Goal: Task Accomplishment & Management: Use online tool/utility

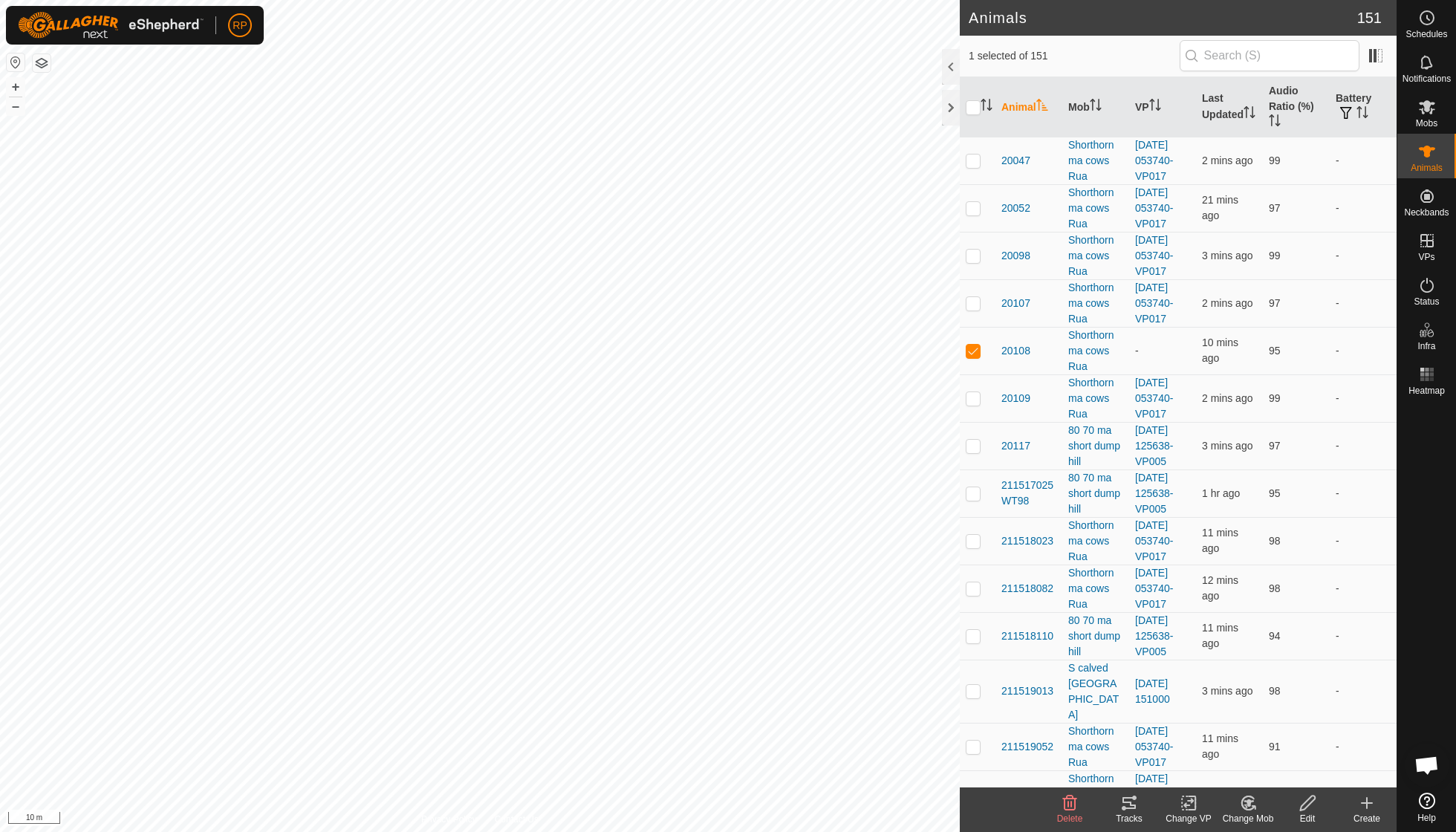
click at [1243, 804] on icon at bounding box center [1248, 803] width 18 height 18
click at [1269, 738] on link "Choose Mob..." at bounding box center [1292, 738] width 147 height 30
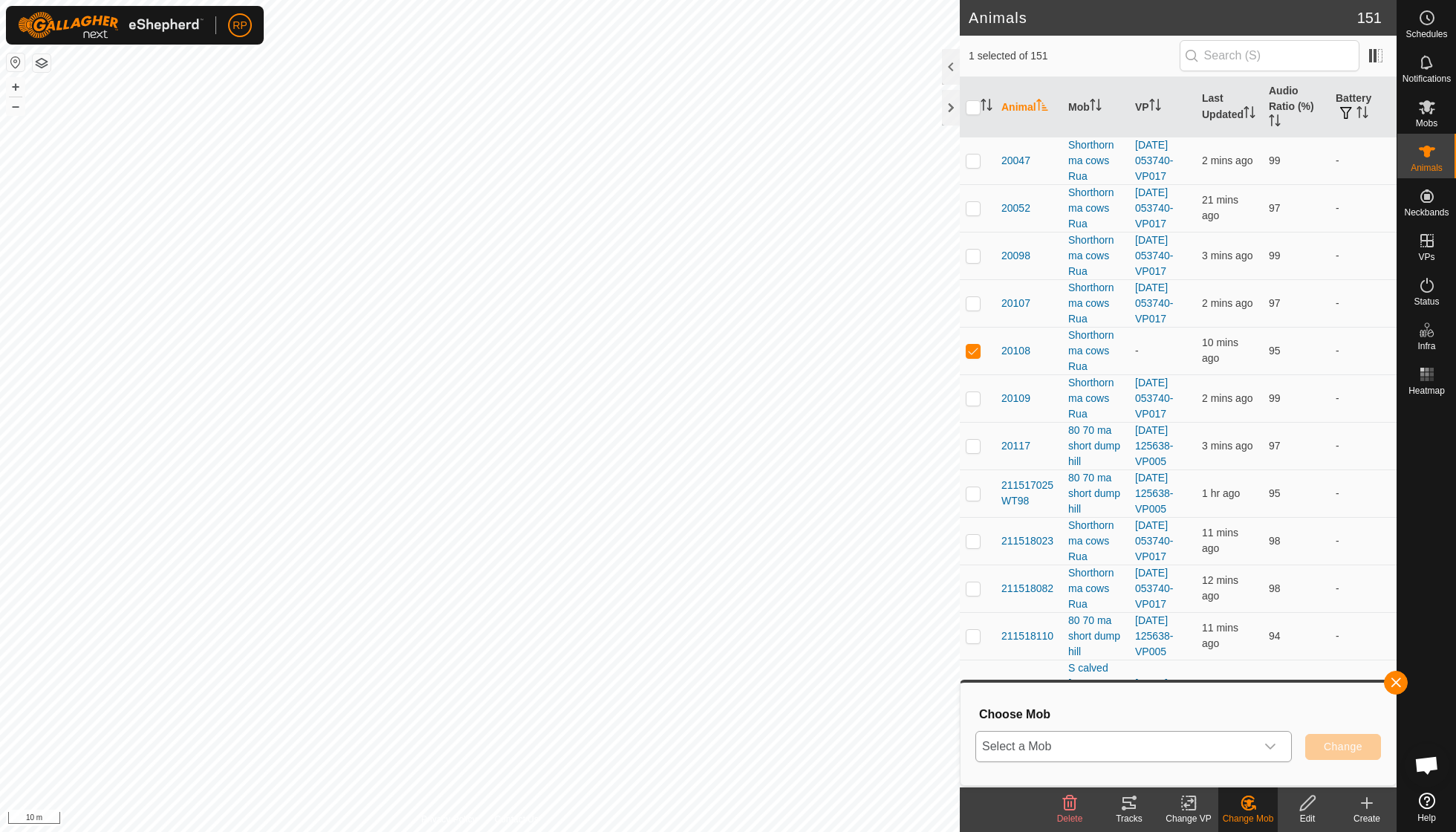
click at [1269, 742] on icon "dropdown trigger" at bounding box center [1270, 746] width 12 height 12
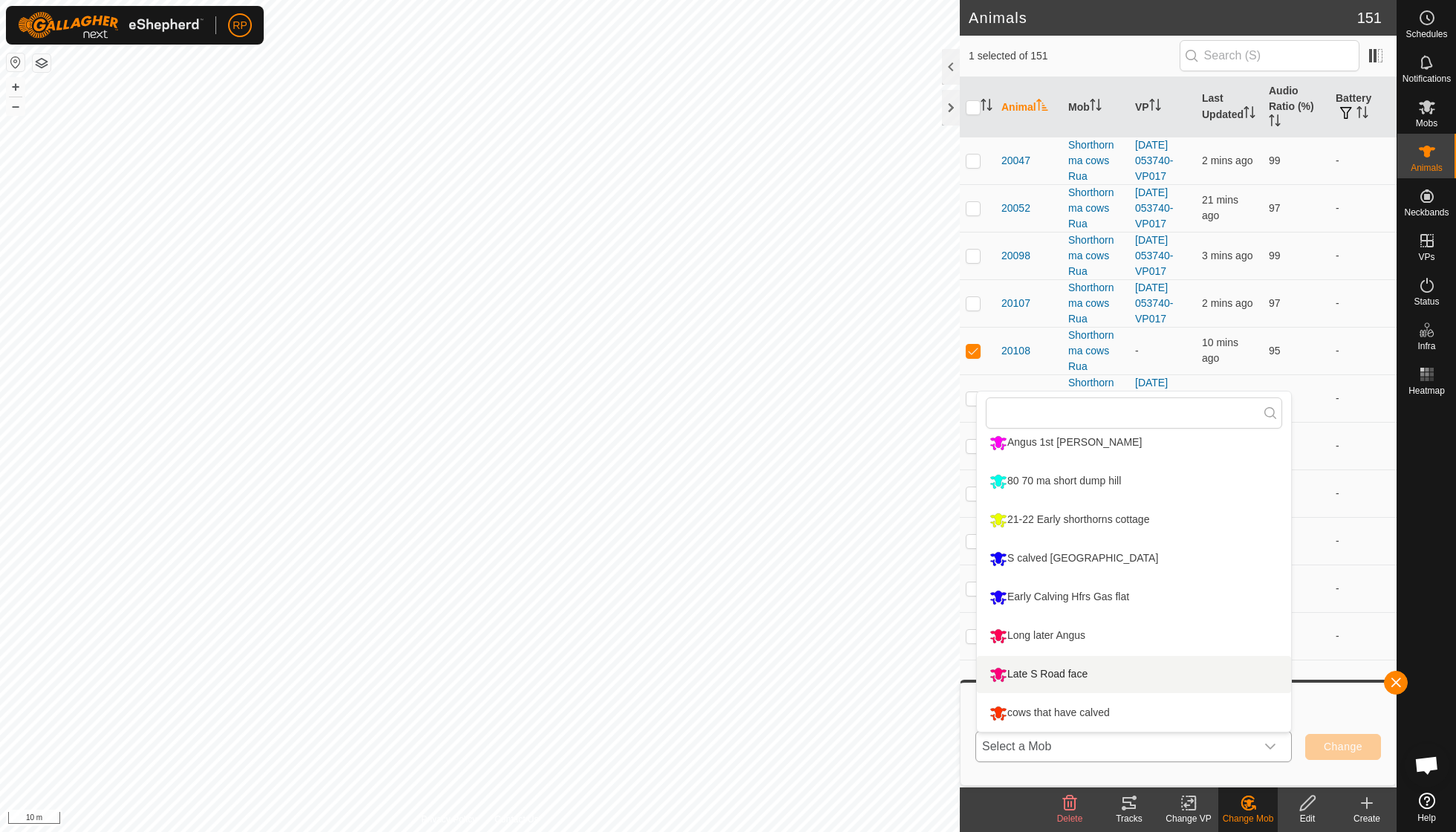
scroll to position [203, 0]
click at [1120, 713] on li "cows that have calved" at bounding box center [1134, 713] width 314 height 37
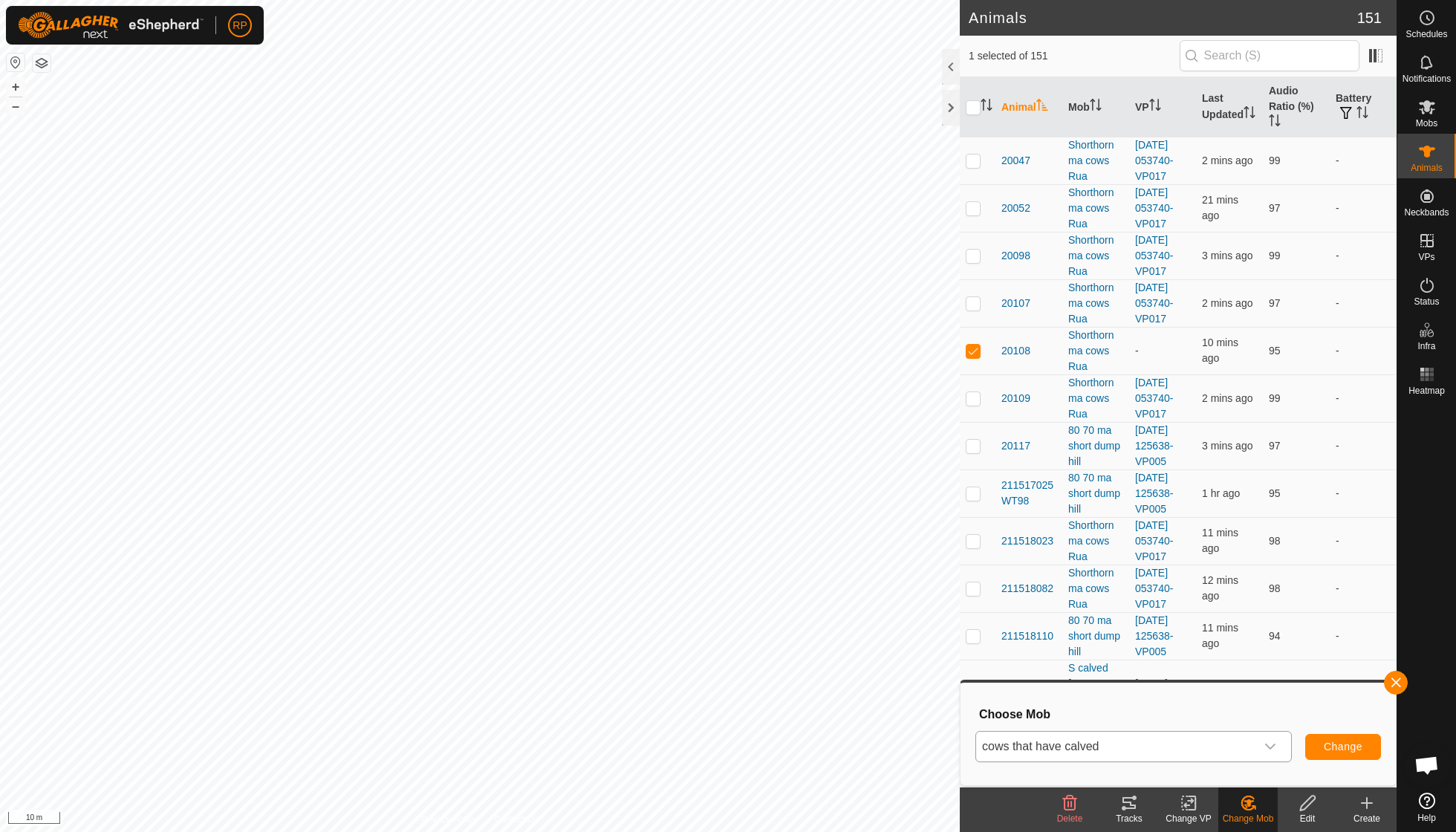
click at [1344, 749] on span "Change" at bounding box center [1343, 746] width 39 height 12
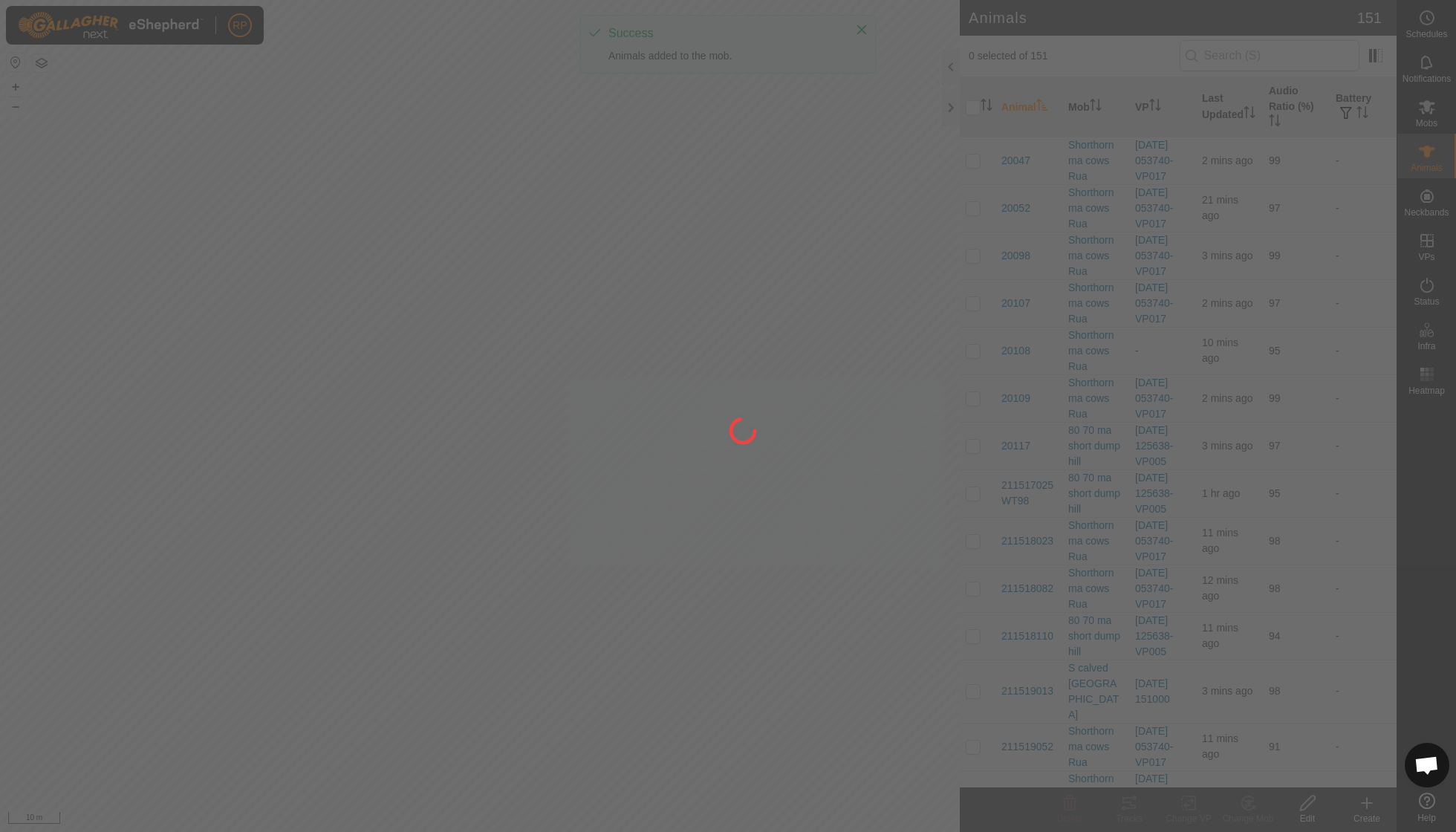
checkbox input "false"
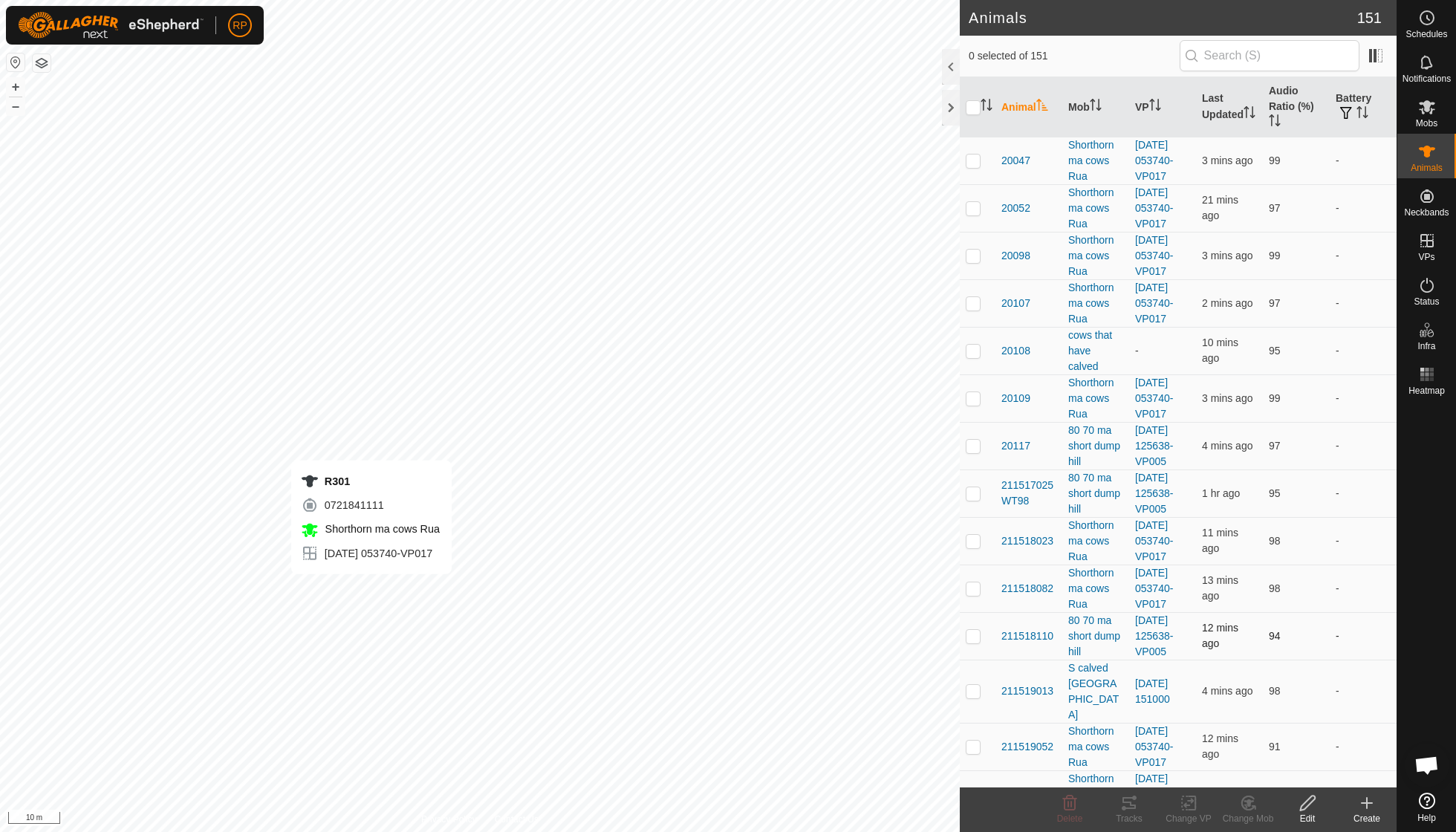
checkbox input "true"
click at [1196, 807] on icon at bounding box center [1188, 803] width 18 height 18
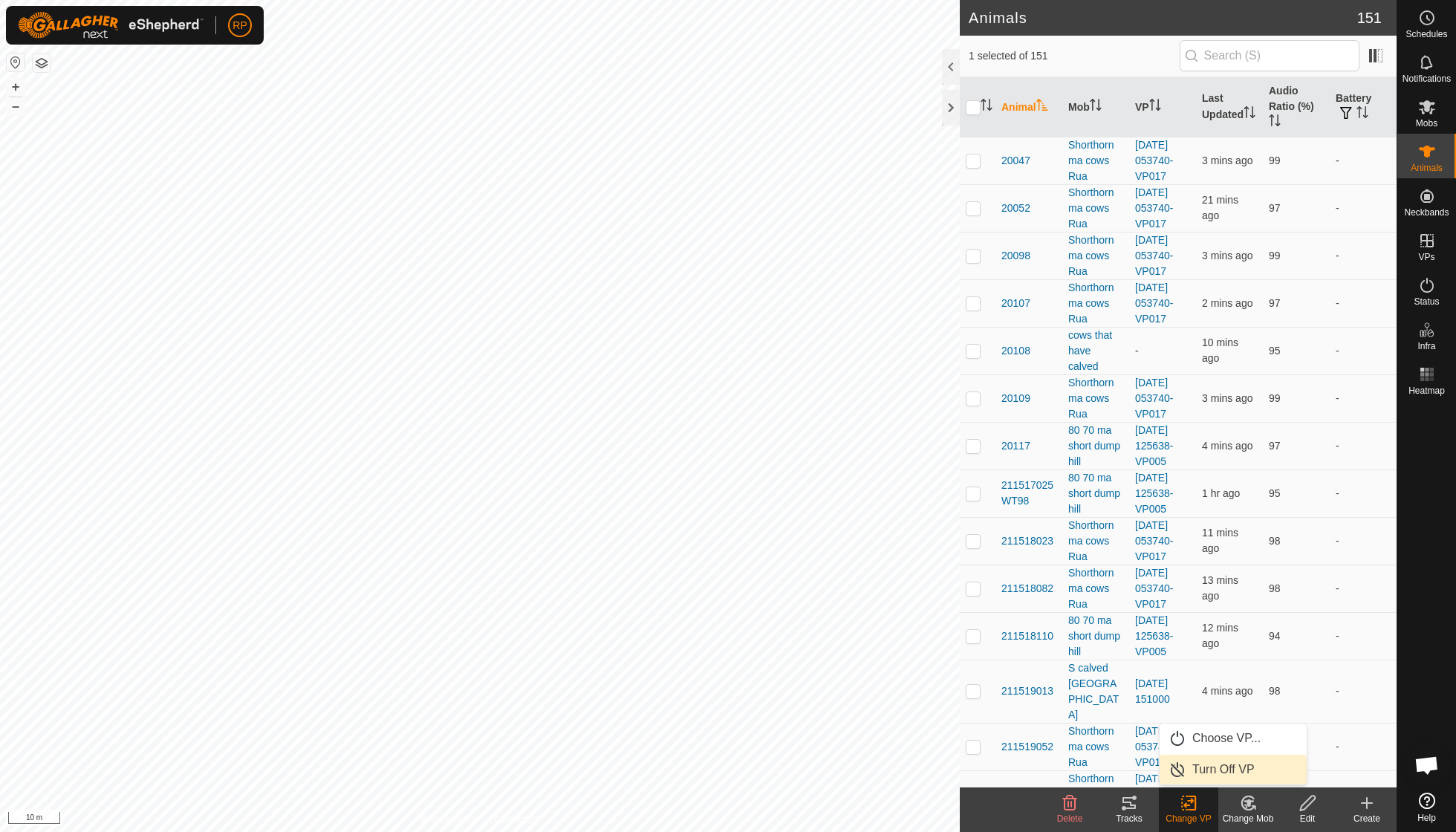
click at [1216, 773] on link "Turn Off VP" at bounding box center [1232, 769] width 147 height 30
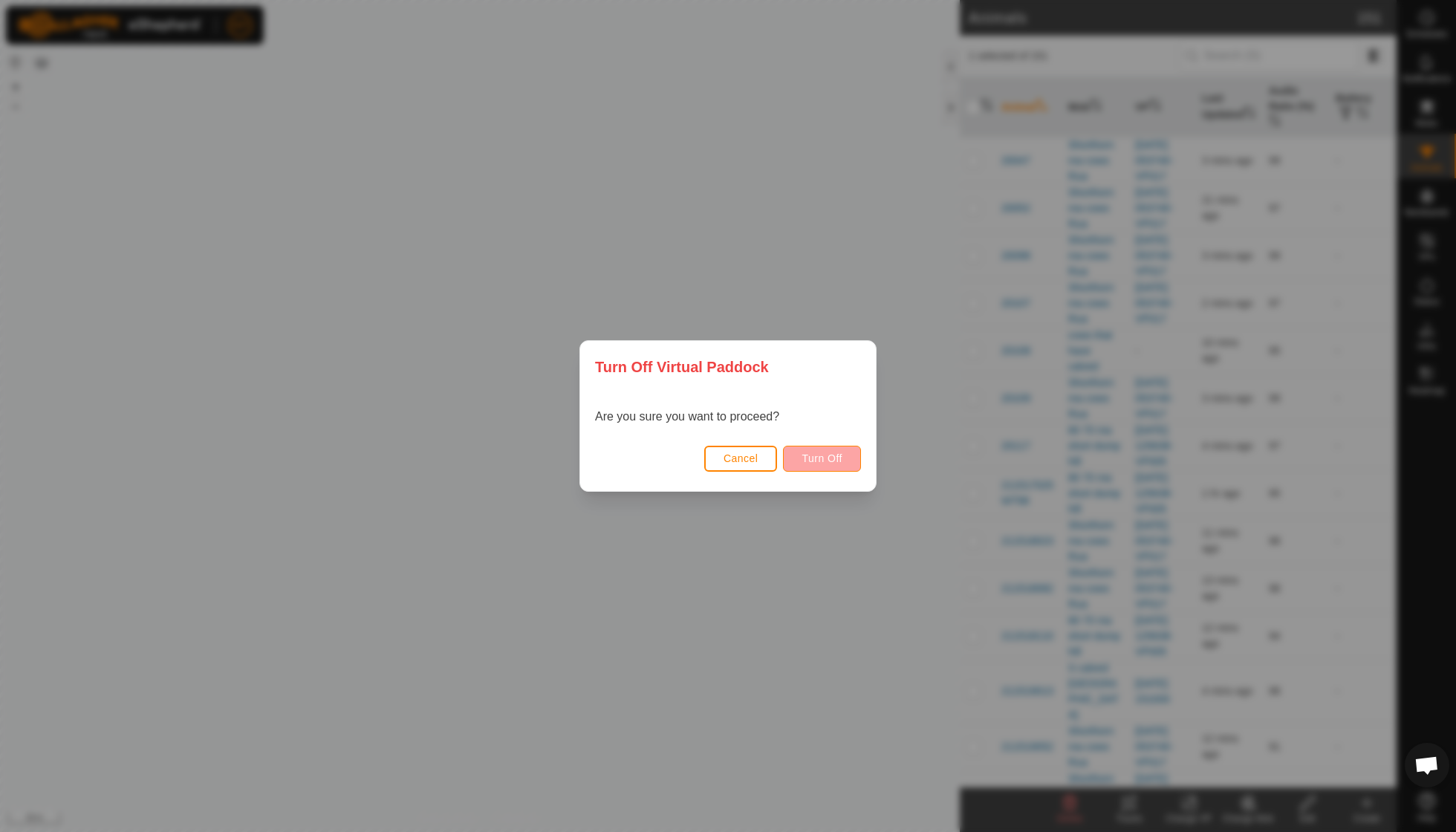
click at [826, 452] on button "Turn Off" at bounding box center [821, 458] width 78 height 26
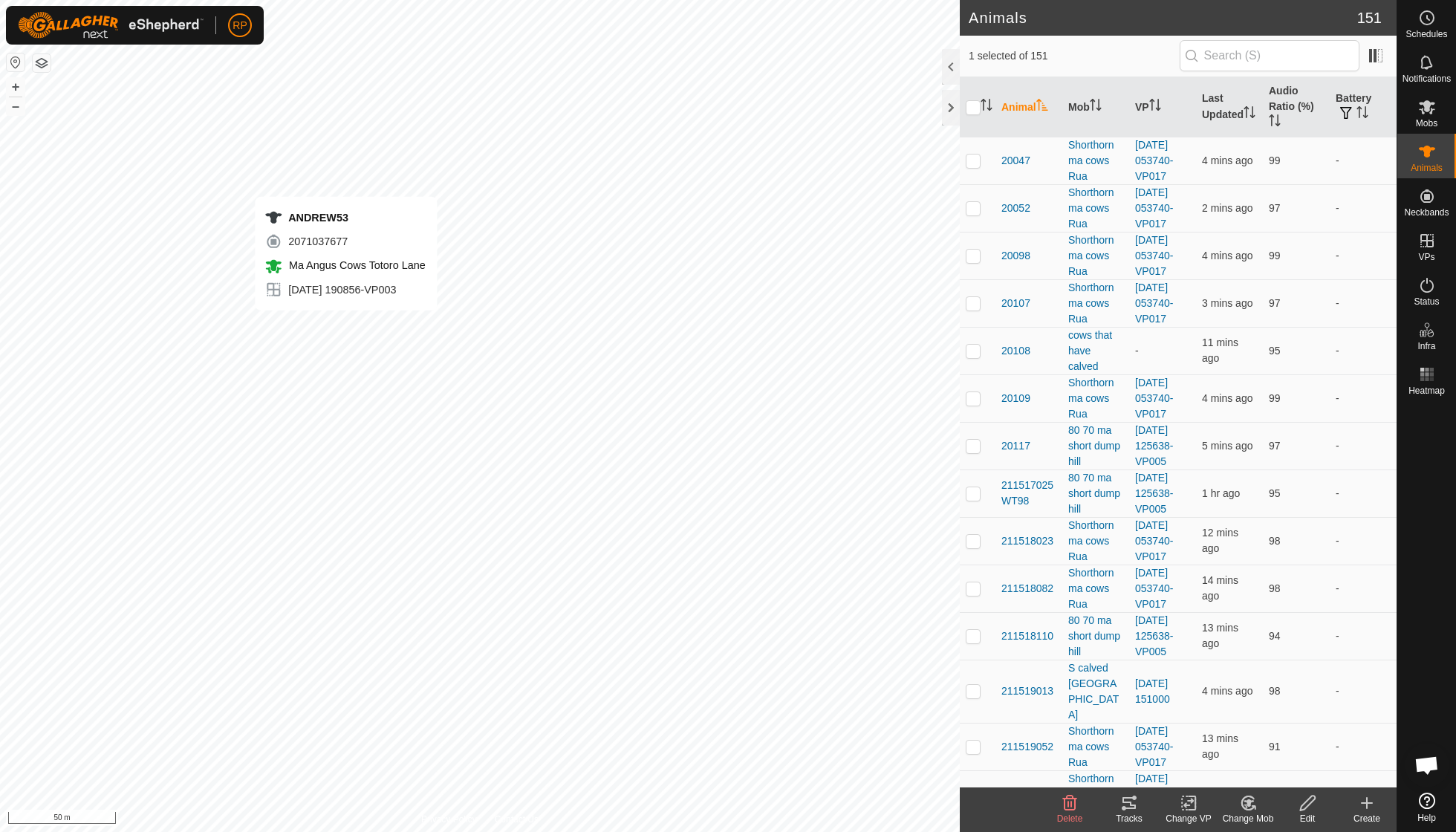
checkbox input "false"
checkbox input "true"
click at [1192, 813] on div "Change VP" at bounding box center [1188, 818] width 59 height 14
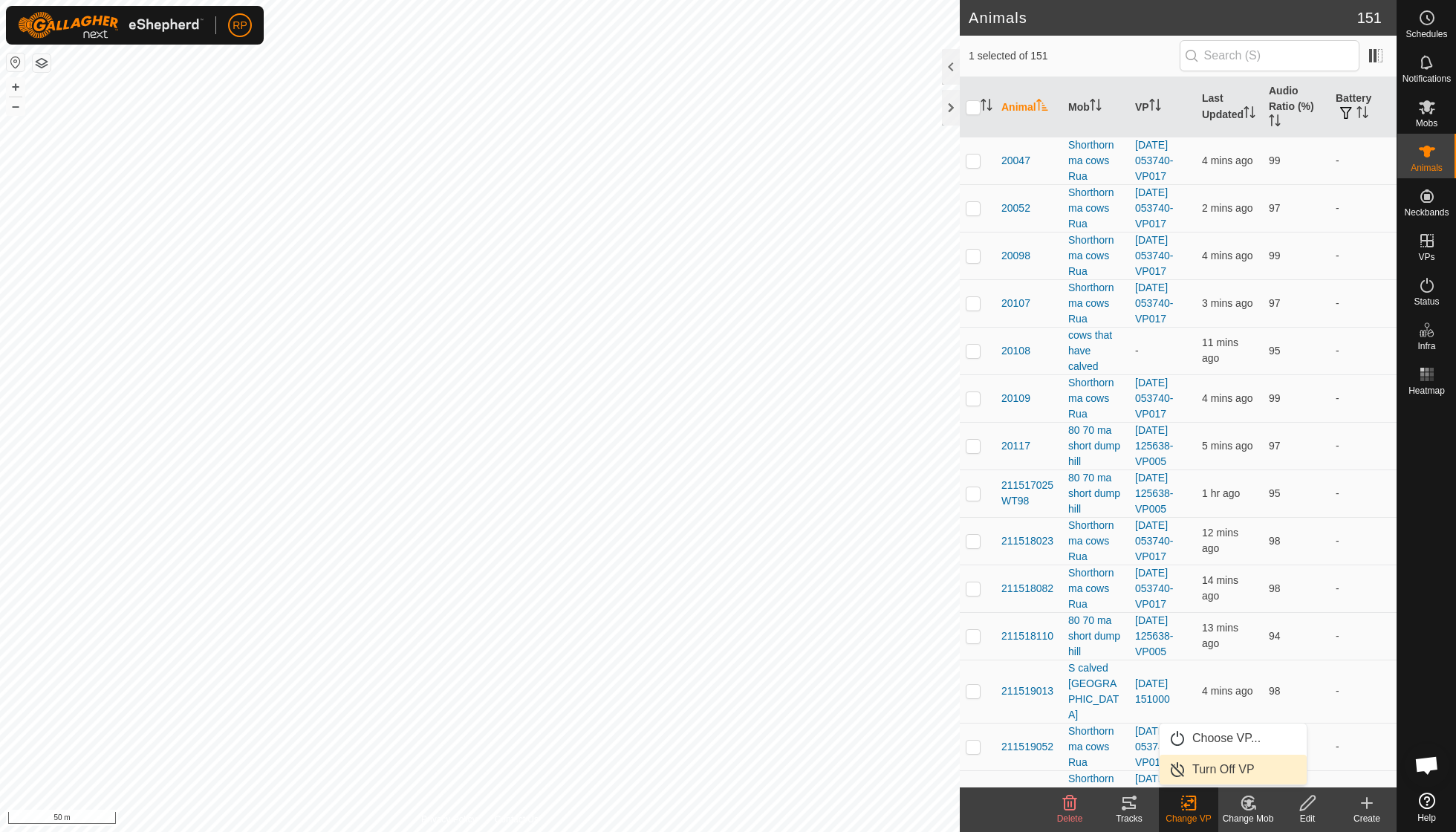
click at [1210, 770] on link "Turn Off VP" at bounding box center [1232, 769] width 147 height 30
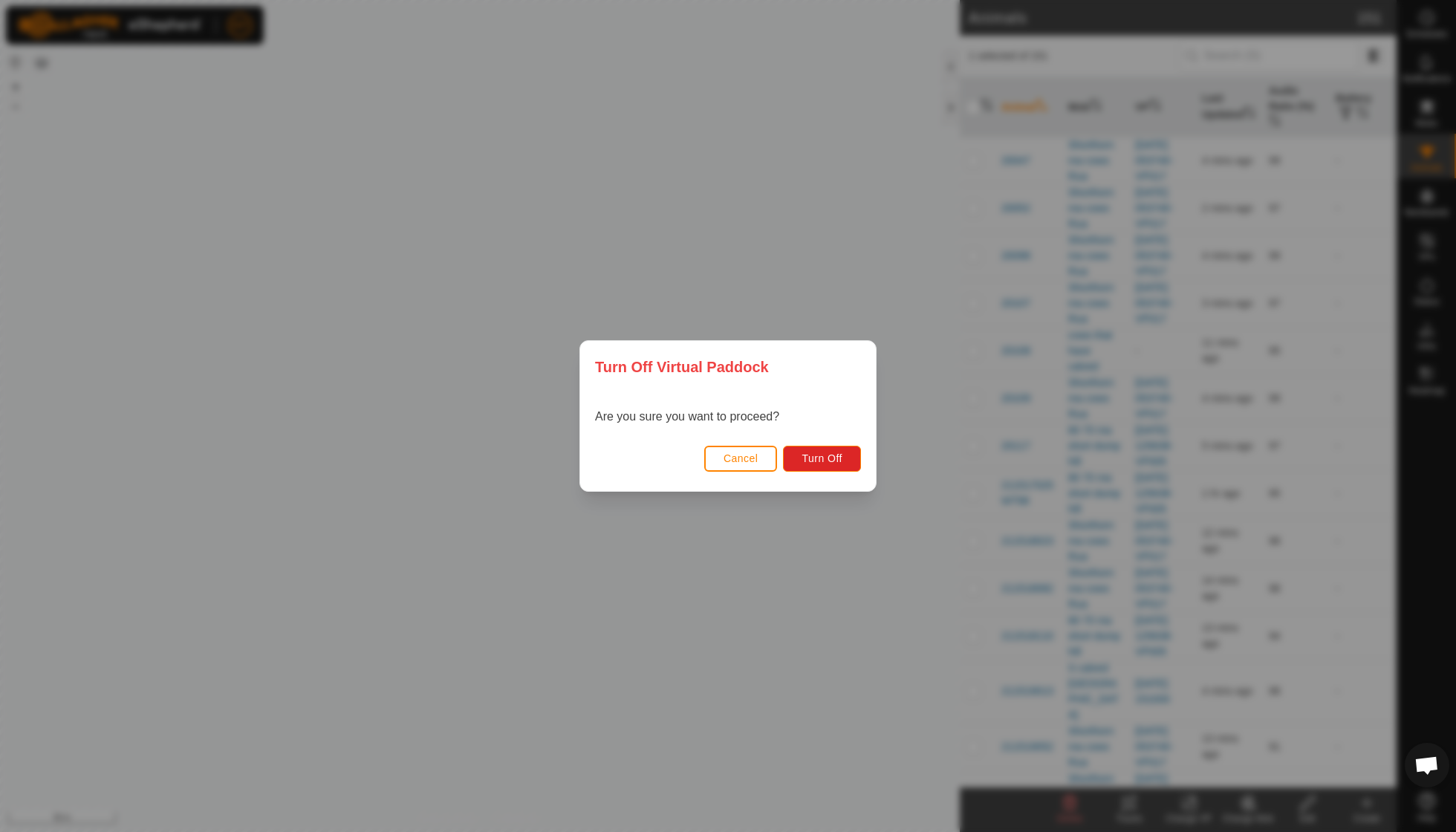
click at [829, 472] on div "Cancel Turn Off" at bounding box center [728, 466] width 296 height 51
click at [829, 455] on span "Turn Off" at bounding box center [821, 458] width 41 height 12
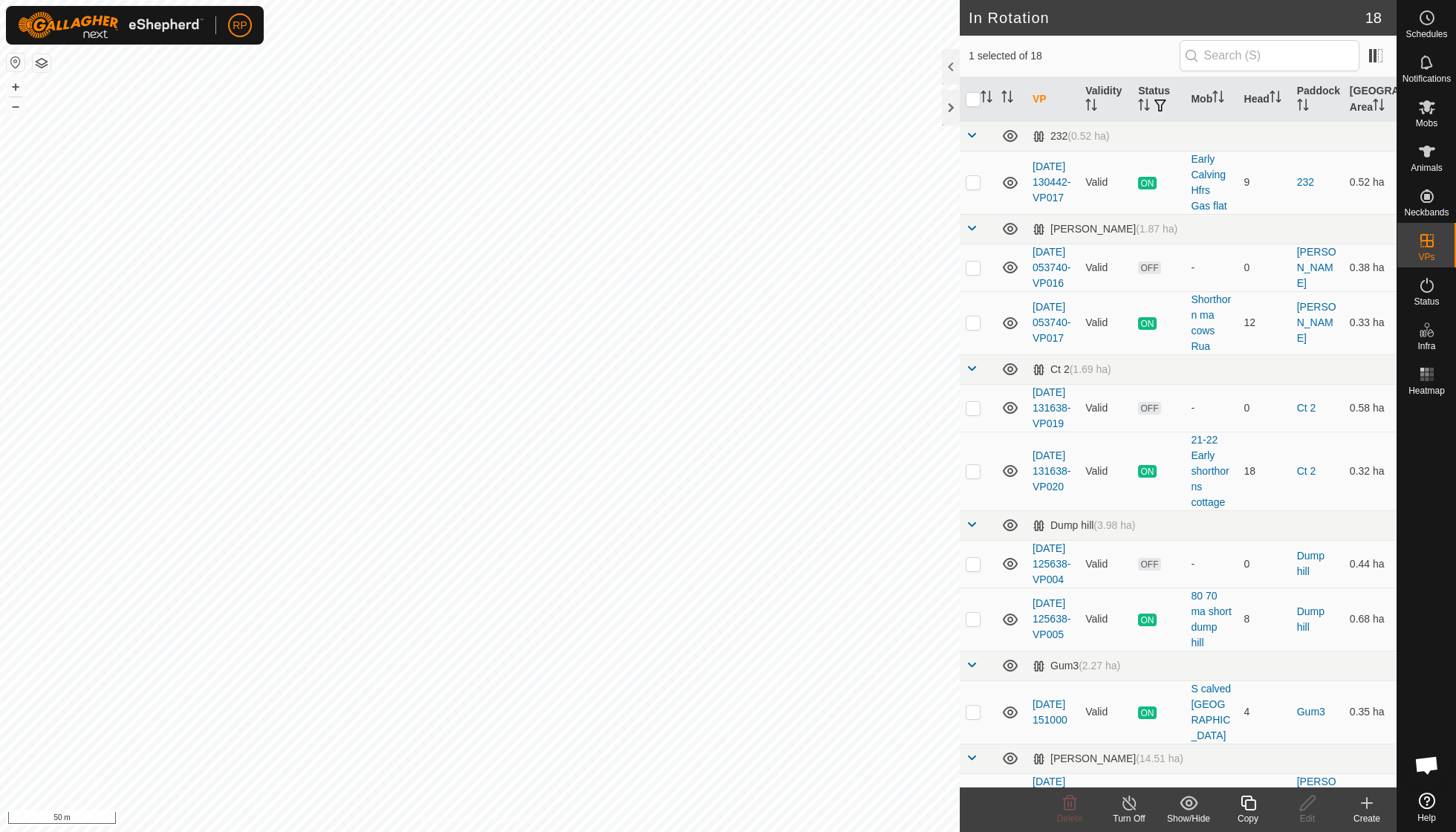
click at [1248, 797] on icon at bounding box center [1248, 802] width 15 height 15
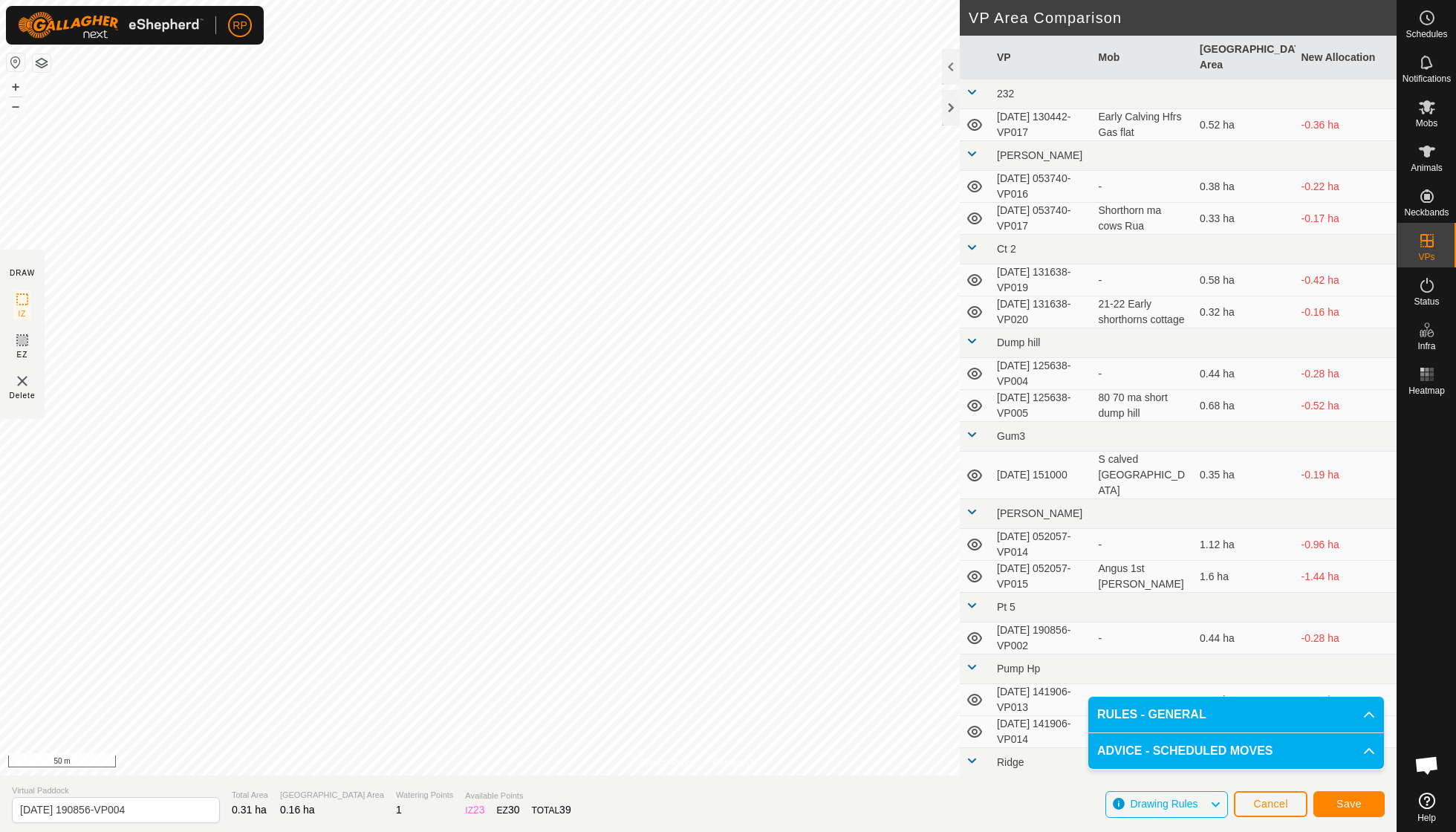
click at [1349, 806] on span "Save" at bounding box center [1349, 804] width 25 height 12
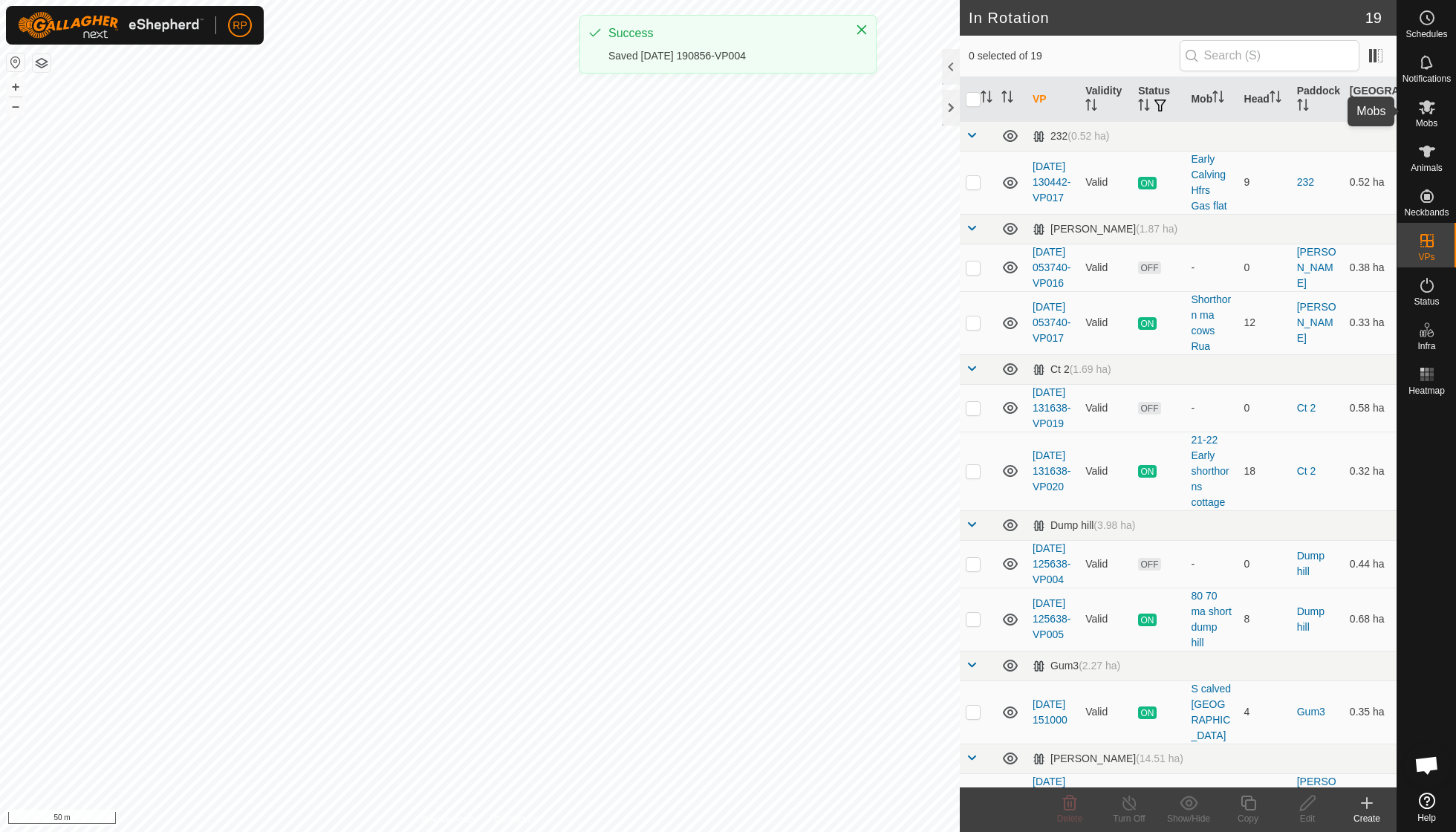
click at [1432, 125] on span "Mobs" at bounding box center [1427, 123] width 21 height 9
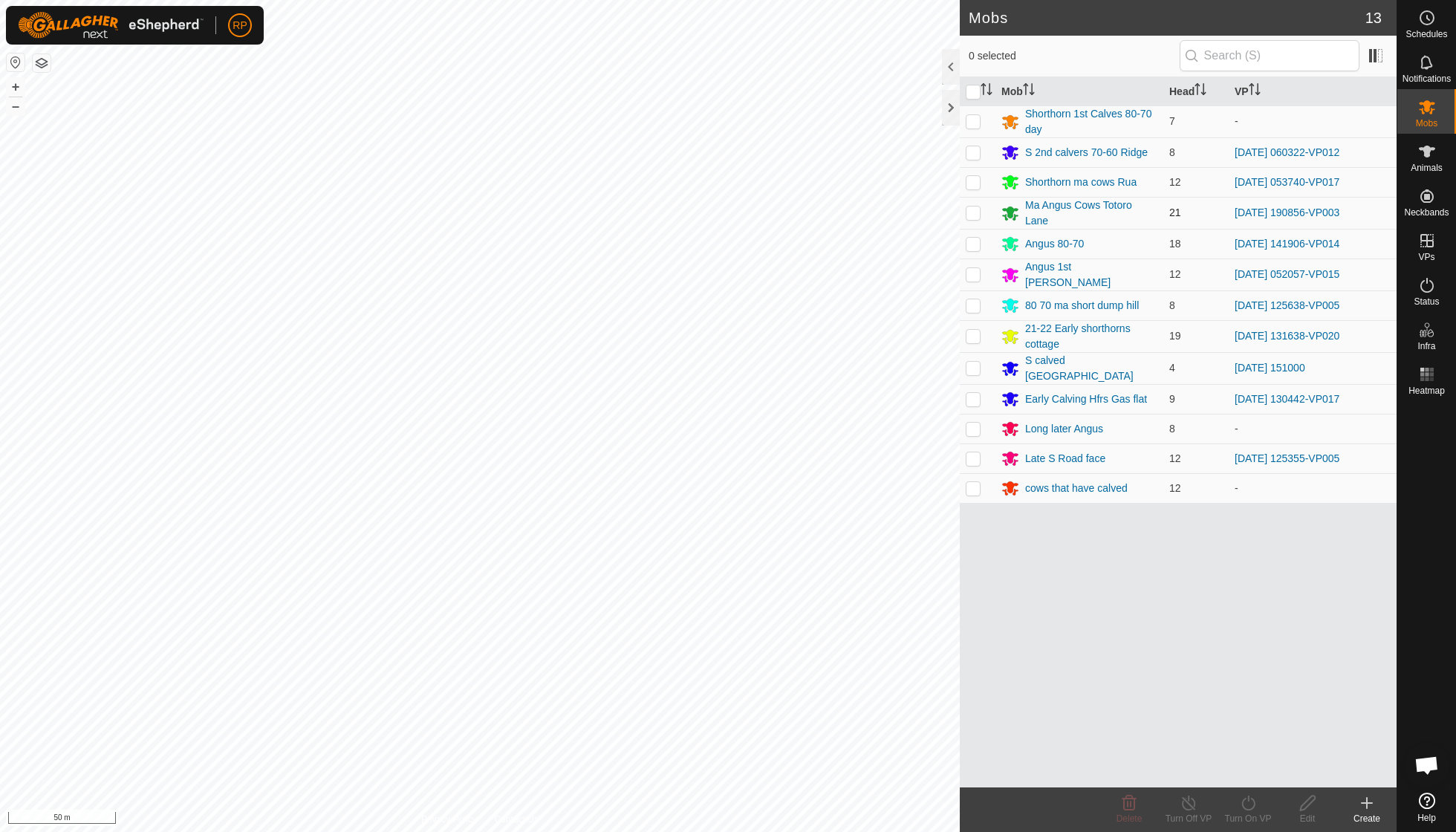
click at [975, 206] on p-checkbox at bounding box center [972, 212] width 15 height 12
checkbox input "true"
click at [1240, 804] on icon at bounding box center [1248, 803] width 18 height 18
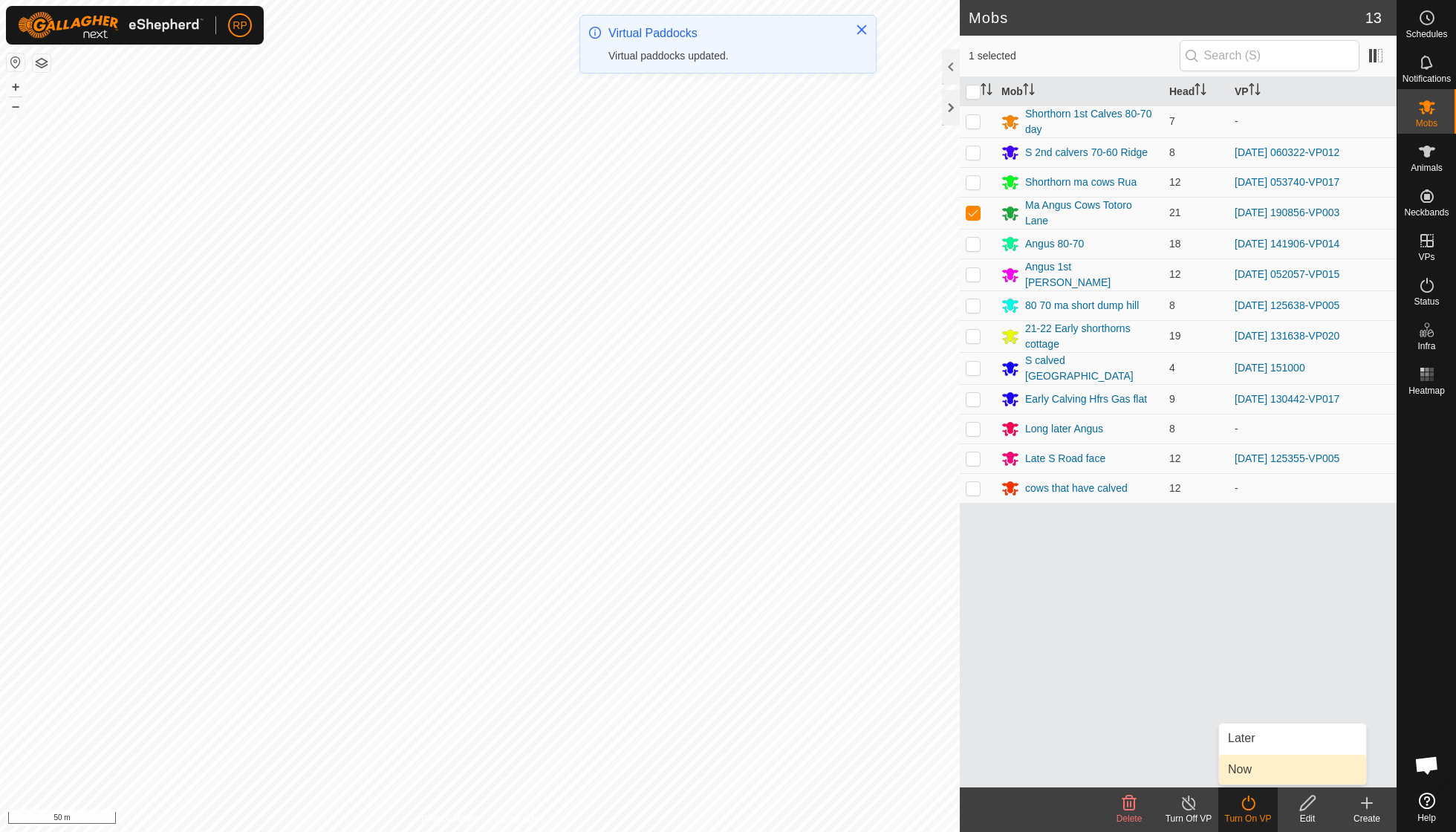
click at [1240, 773] on link "Now" at bounding box center [1292, 769] width 147 height 30
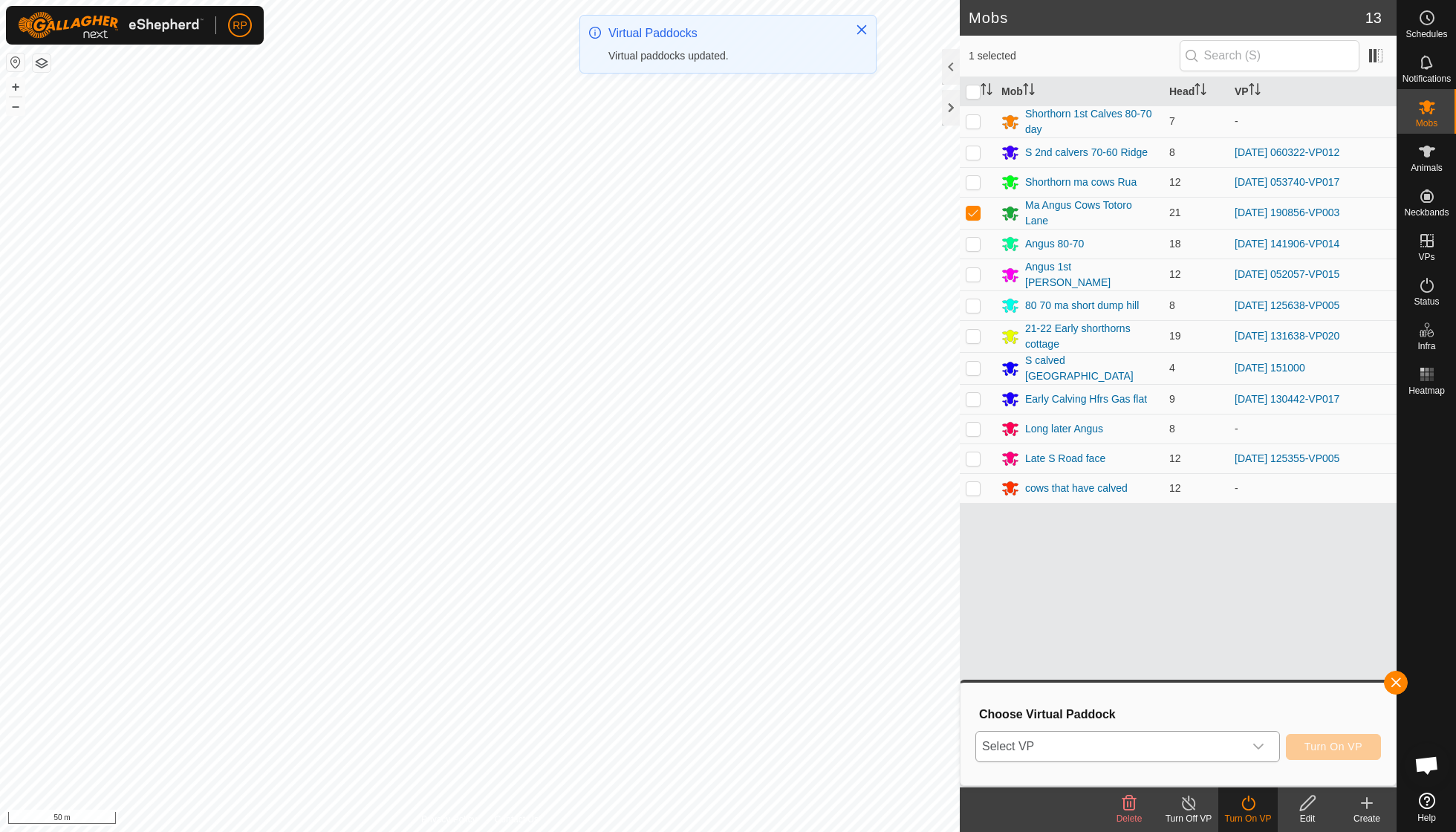
click at [1255, 742] on icon "dropdown trigger" at bounding box center [1258, 746] width 12 height 12
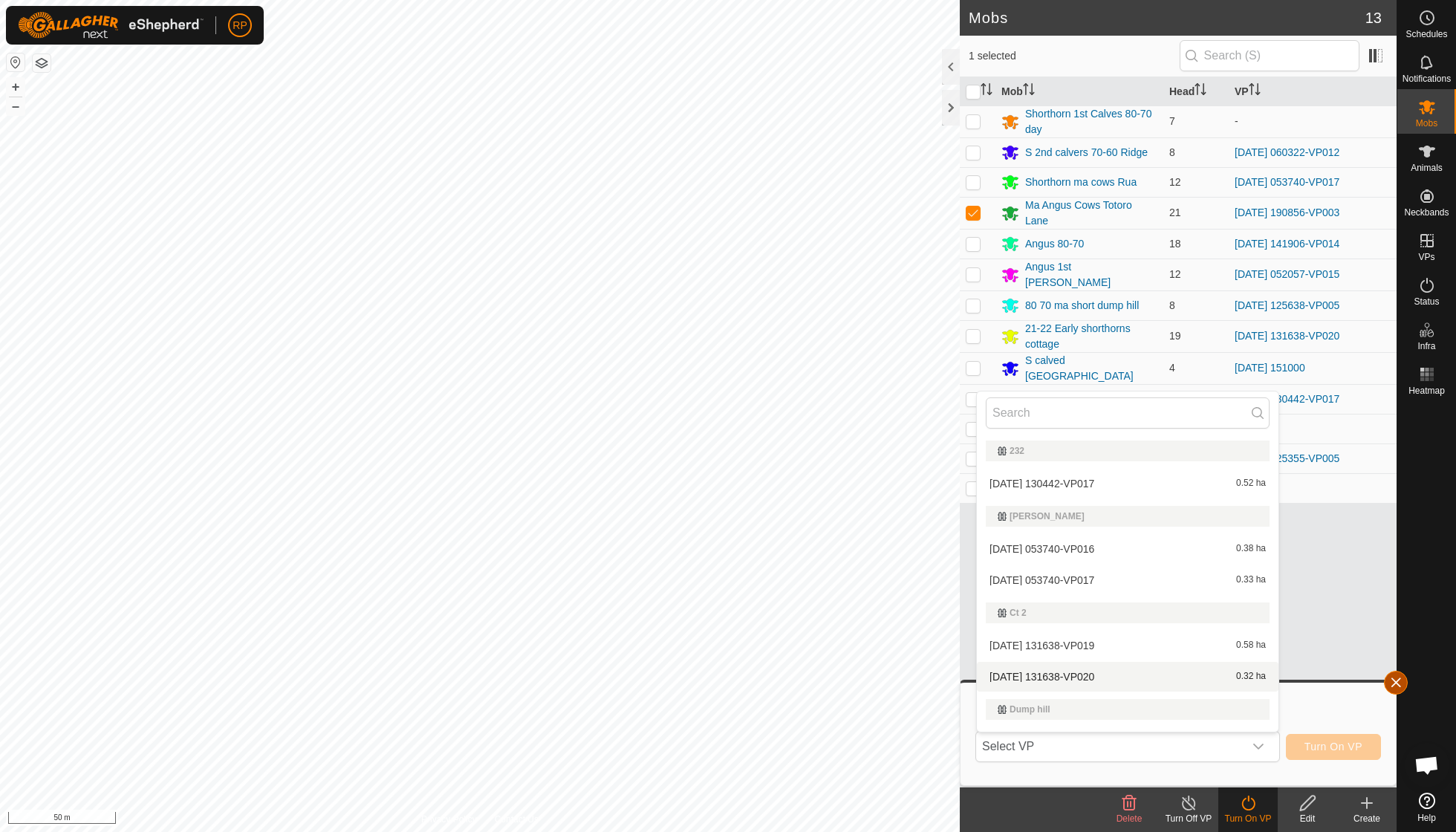
click at [1401, 684] on button "button" at bounding box center [1396, 682] width 23 height 23
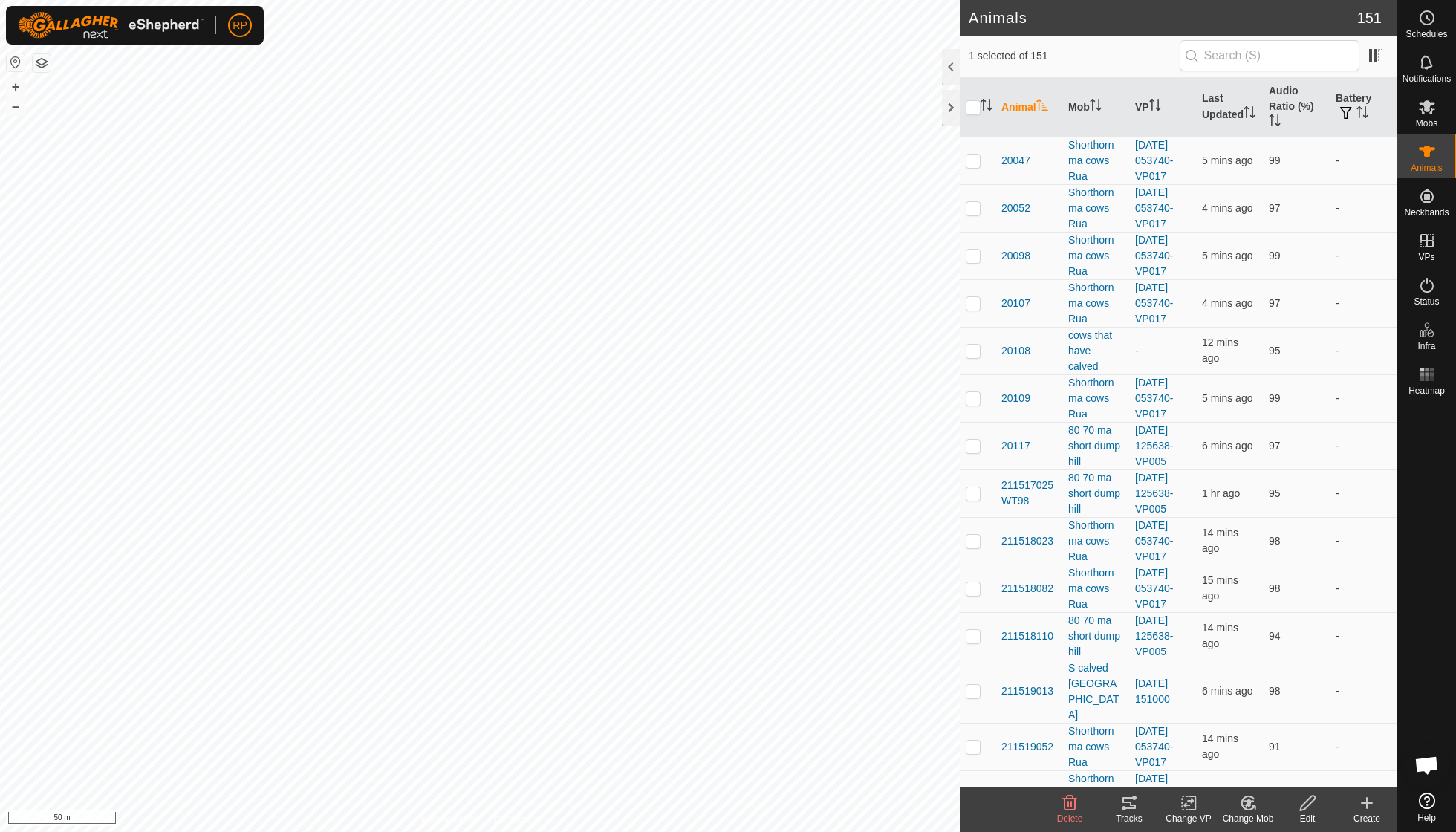
click at [1241, 808] on icon at bounding box center [1248, 803] width 18 height 18
click at [1260, 739] on link "Choose Mob..." at bounding box center [1292, 738] width 147 height 30
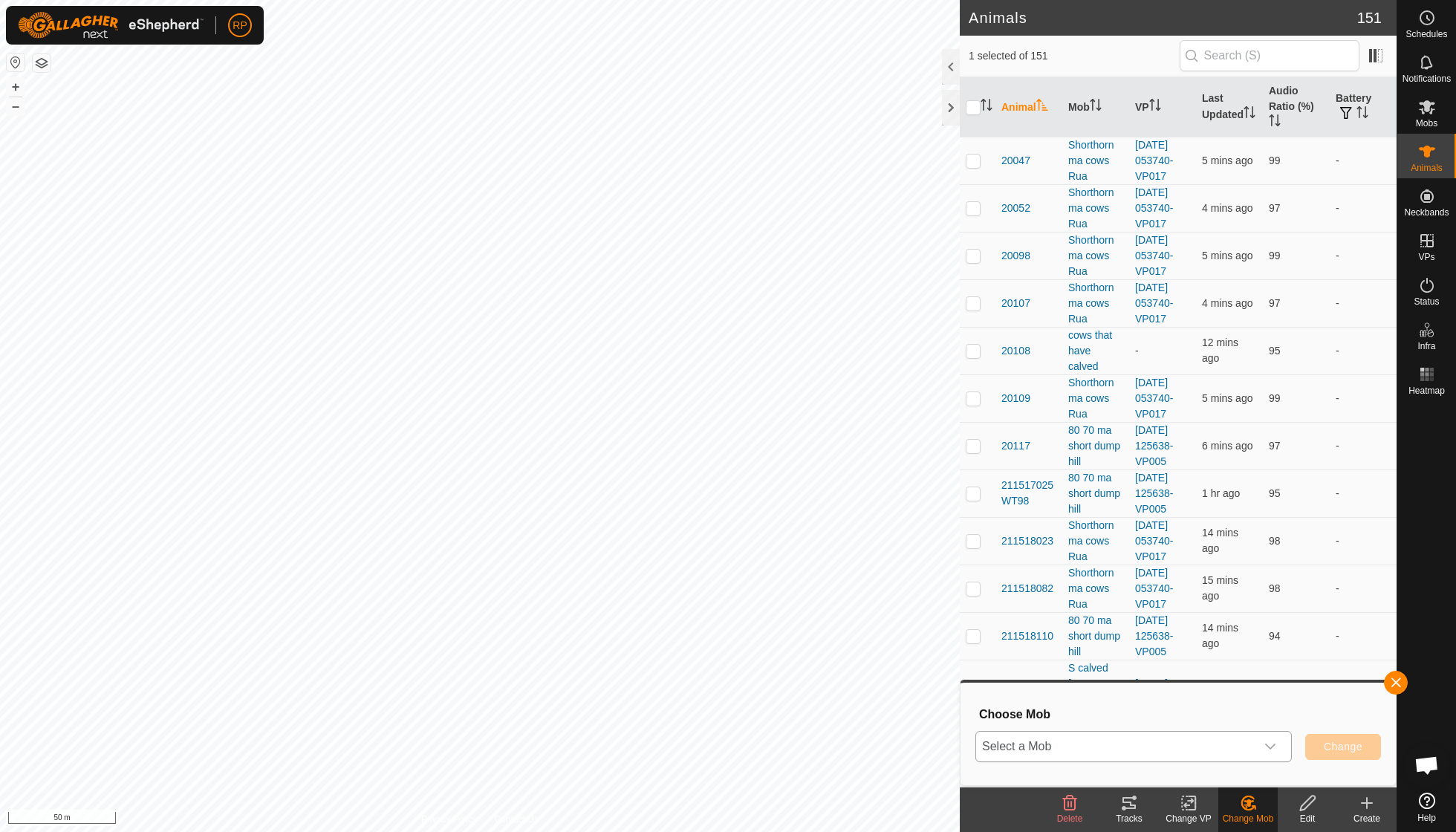
click at [1272, 746] on icon "dropdown trigger" at bounding box center [1270, 746] width 12 height 12
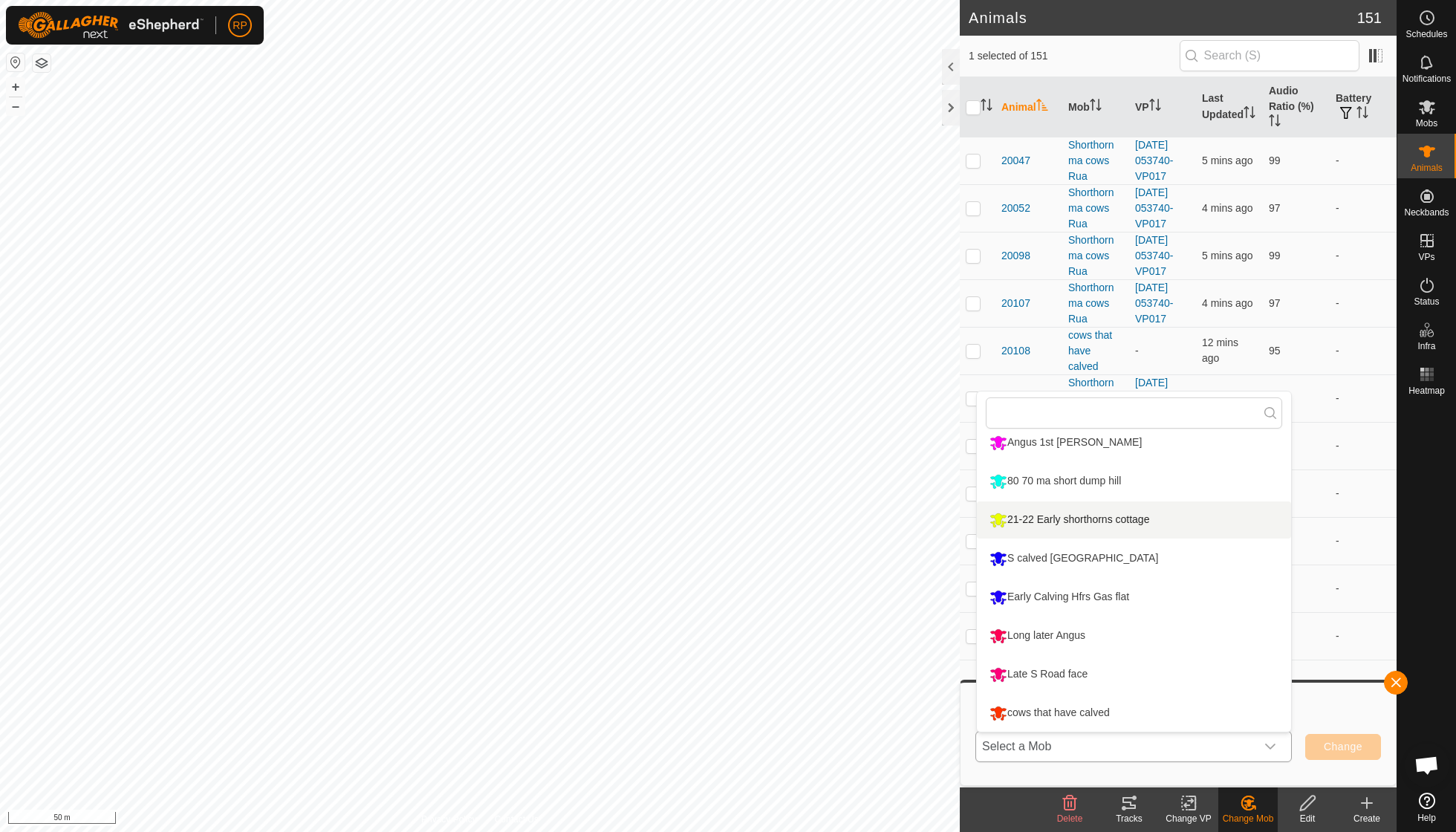
scroll to position [203, 0]
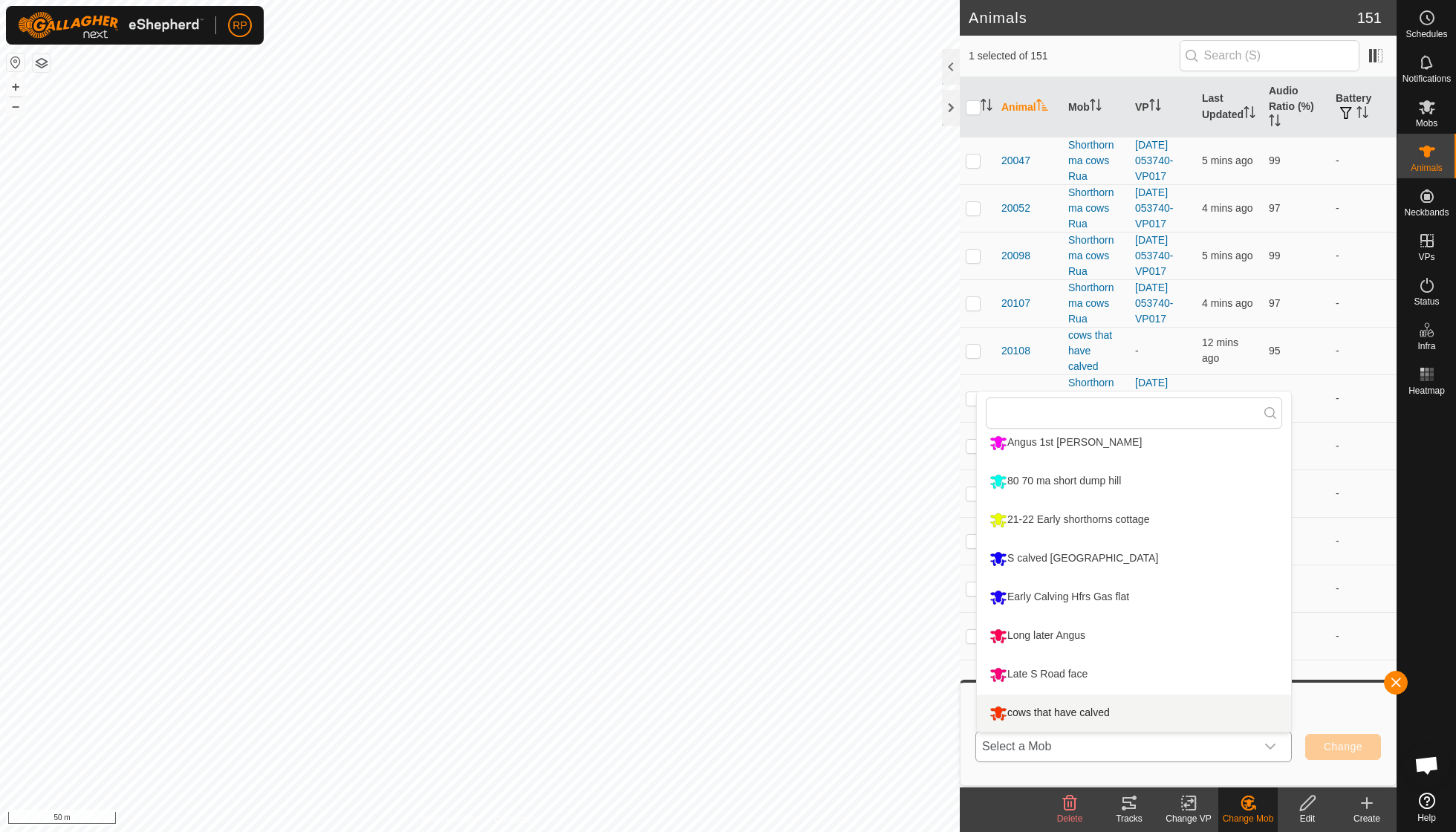
click at [1112, 720] on li "cows that have calved" at bounding box center [1134, 713] width 314 height 37
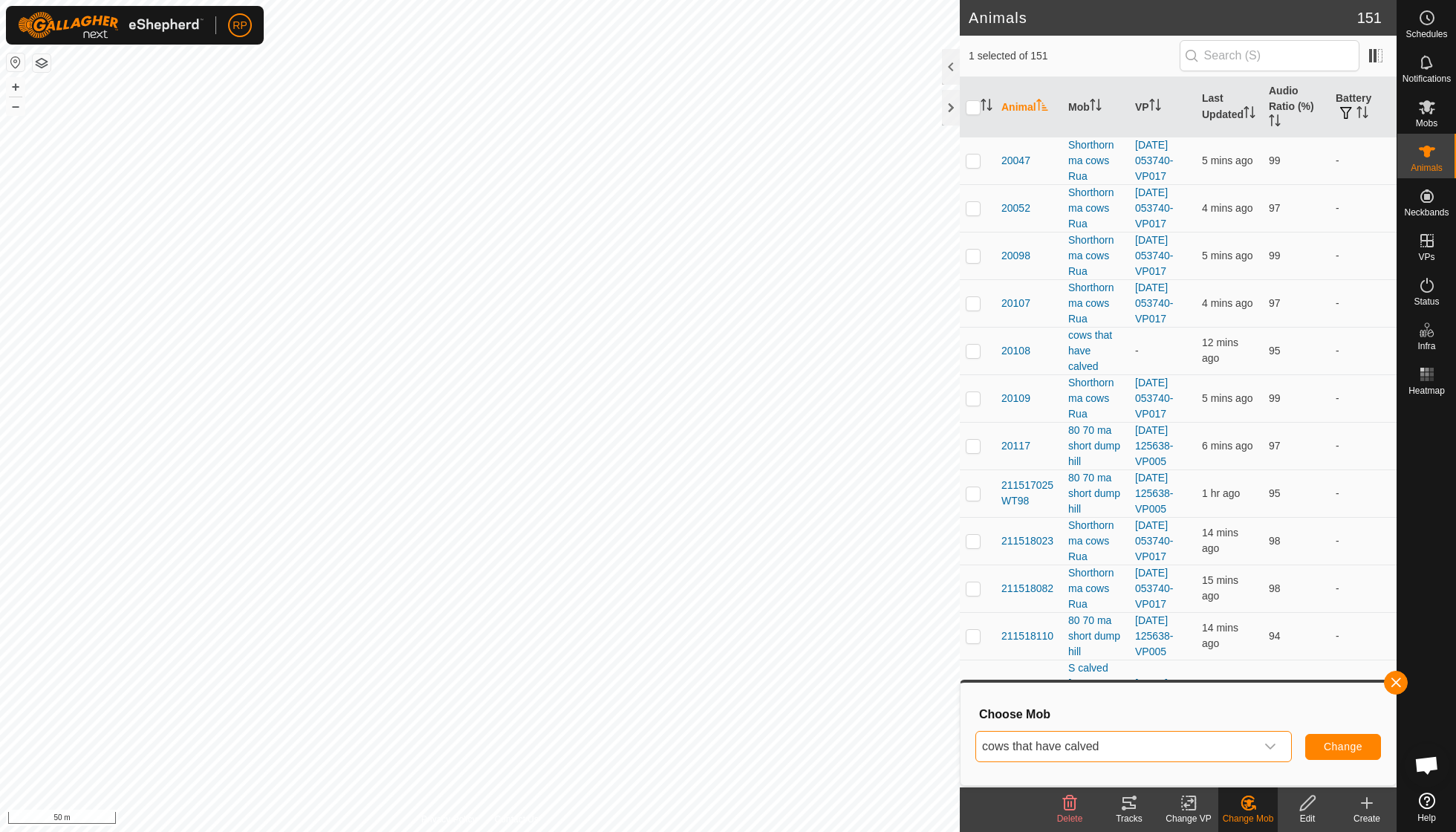
click at [1331, 753] on button "Change" at bounding box center [1343, 746] width 76 height 26
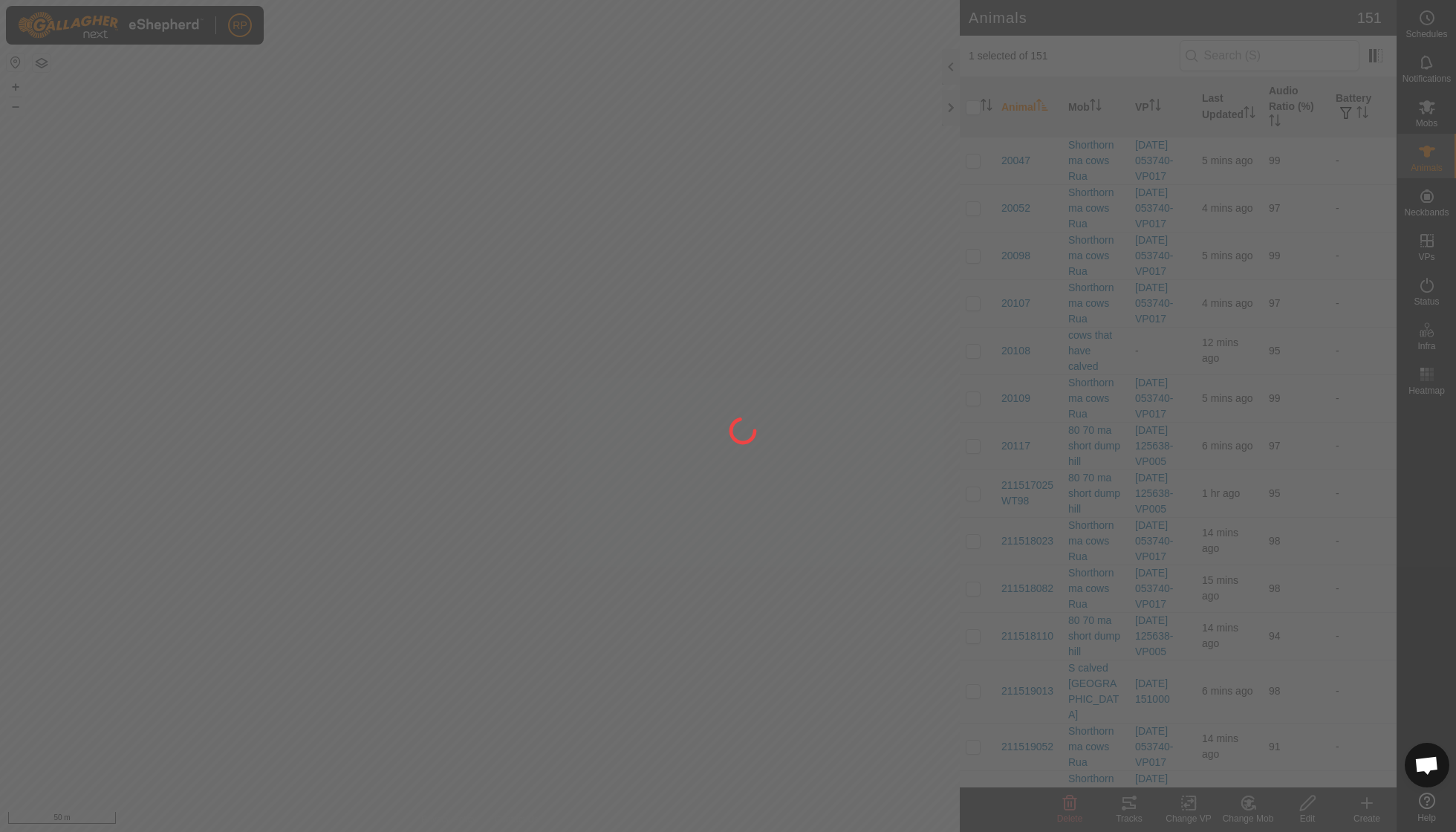
checkbox input "false"
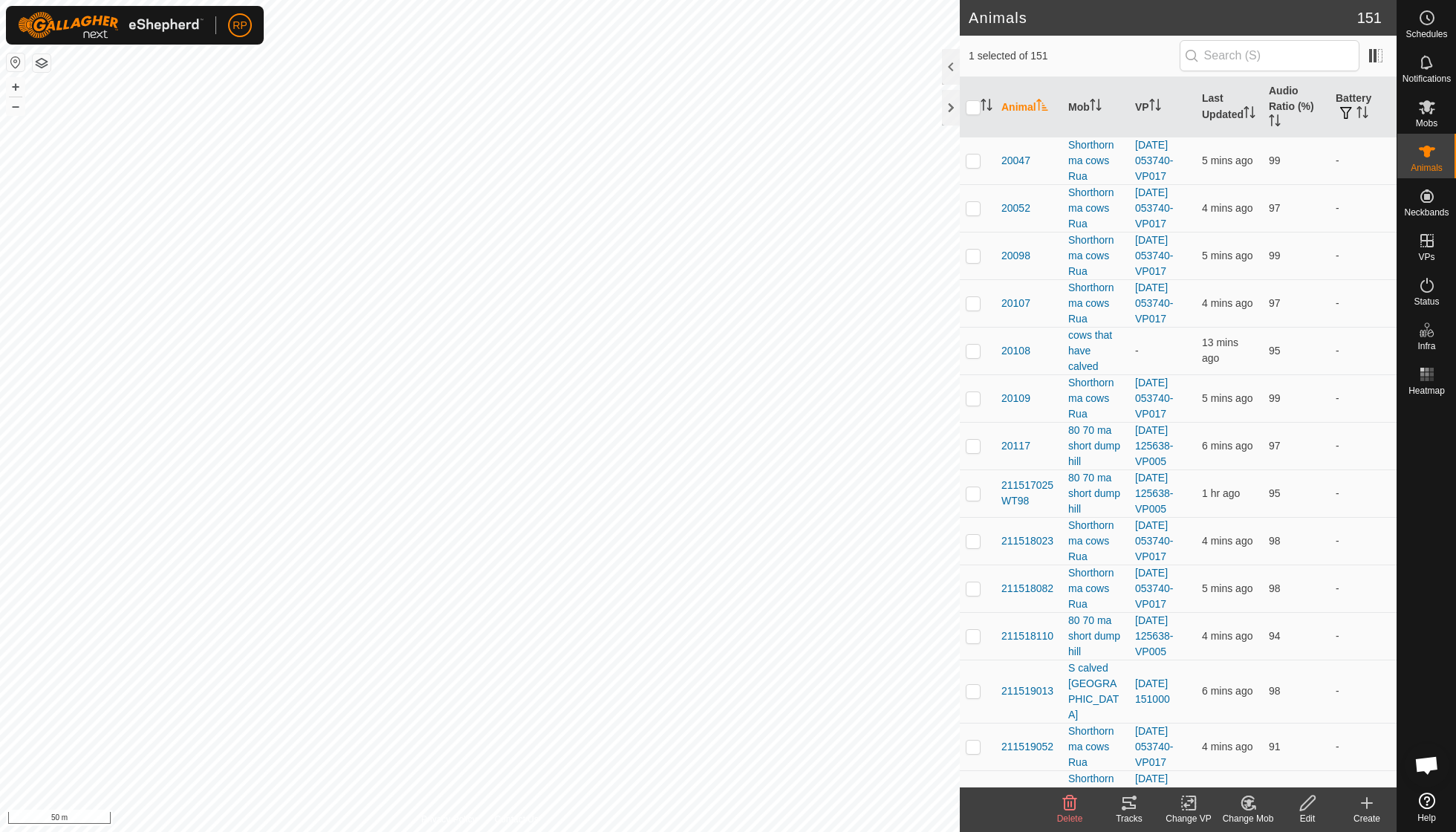
click at [1250, 796] on icon at bounding box center [1247, 803] width 13 height 14
click at [1272, 751] on link "Choose Mob..." at bounding box center [1292, 738] width 147 height 30
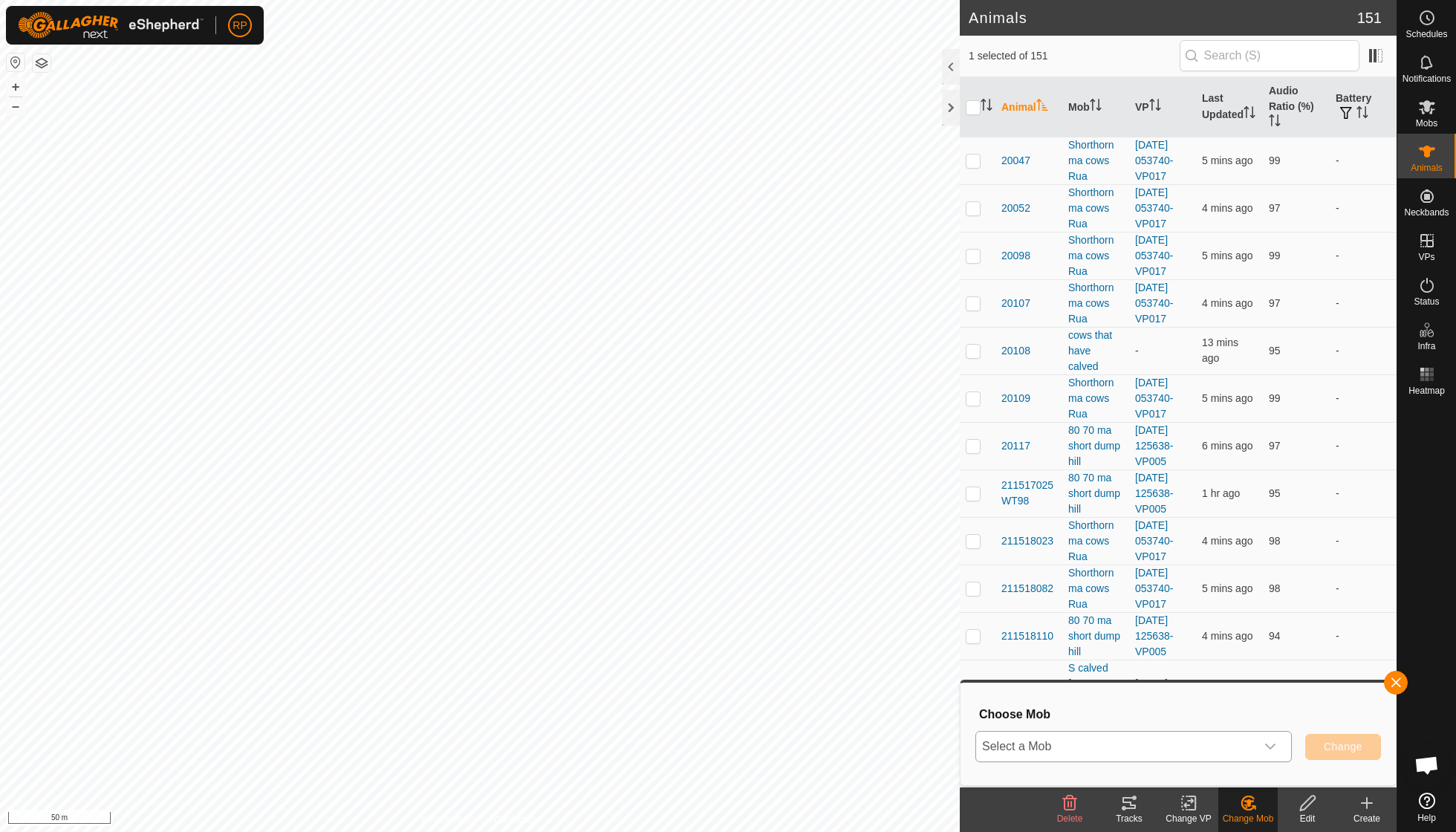
click at [1275, 744] on icon "dropdown trigger" at bounding box center [1270, 746] width 12 height 12
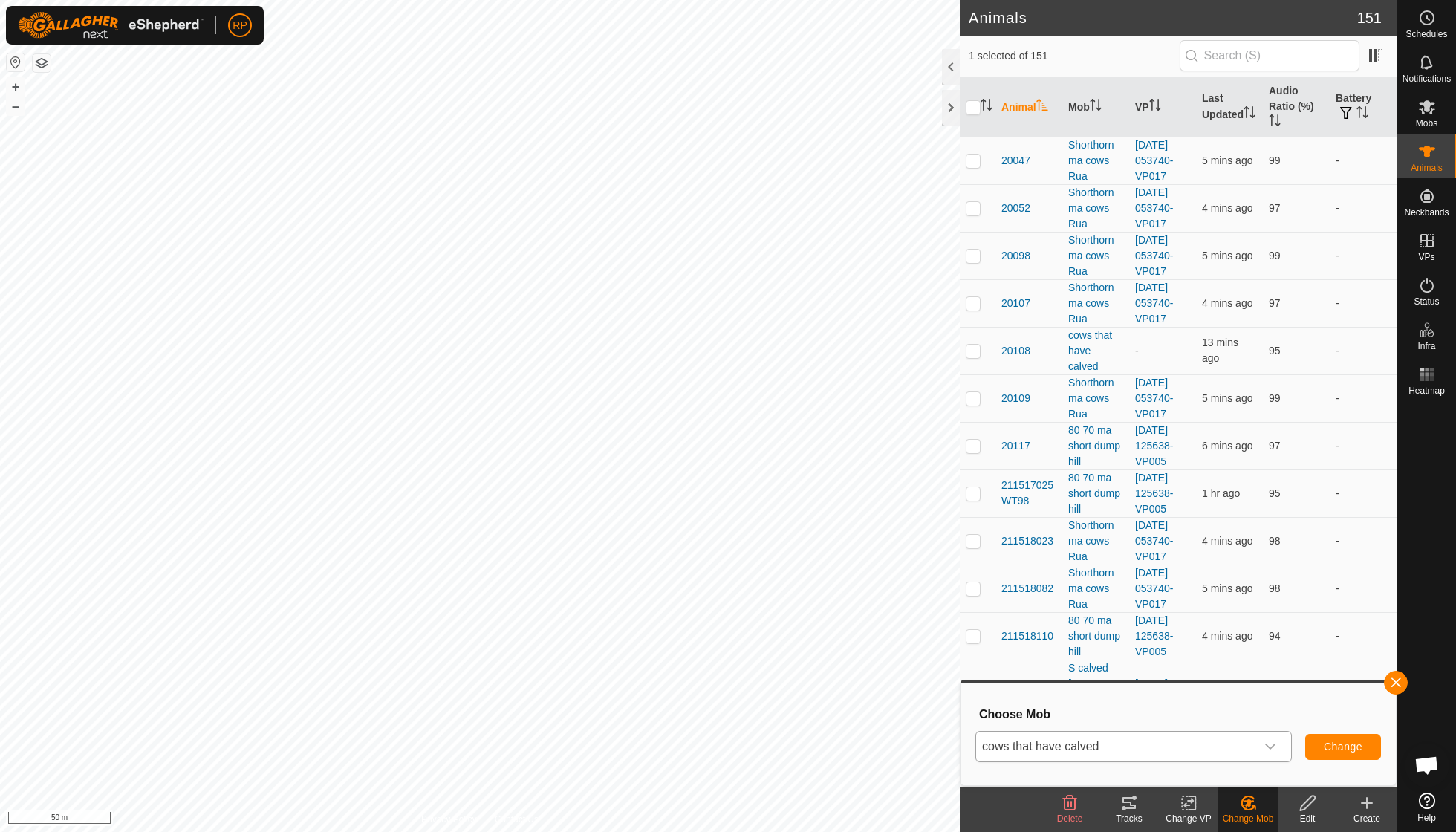
click at [1343, 749] on span "Change" at bounding box center [1343, 746] width 39 height 12
checkbox input "false"
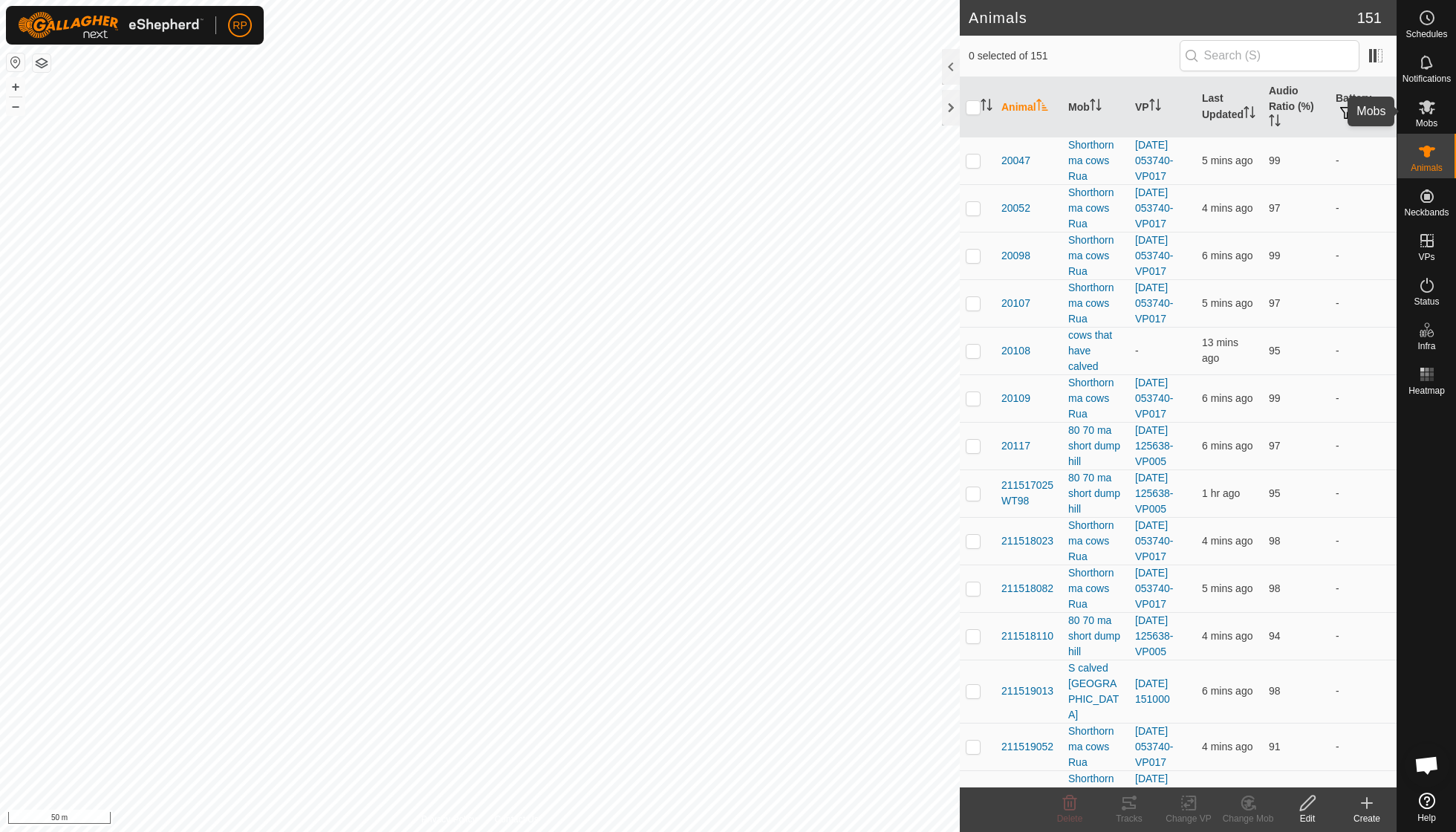
click at [1424, 120] on span "Mobs" at bounding box center [1427, 123] width 21 height 9
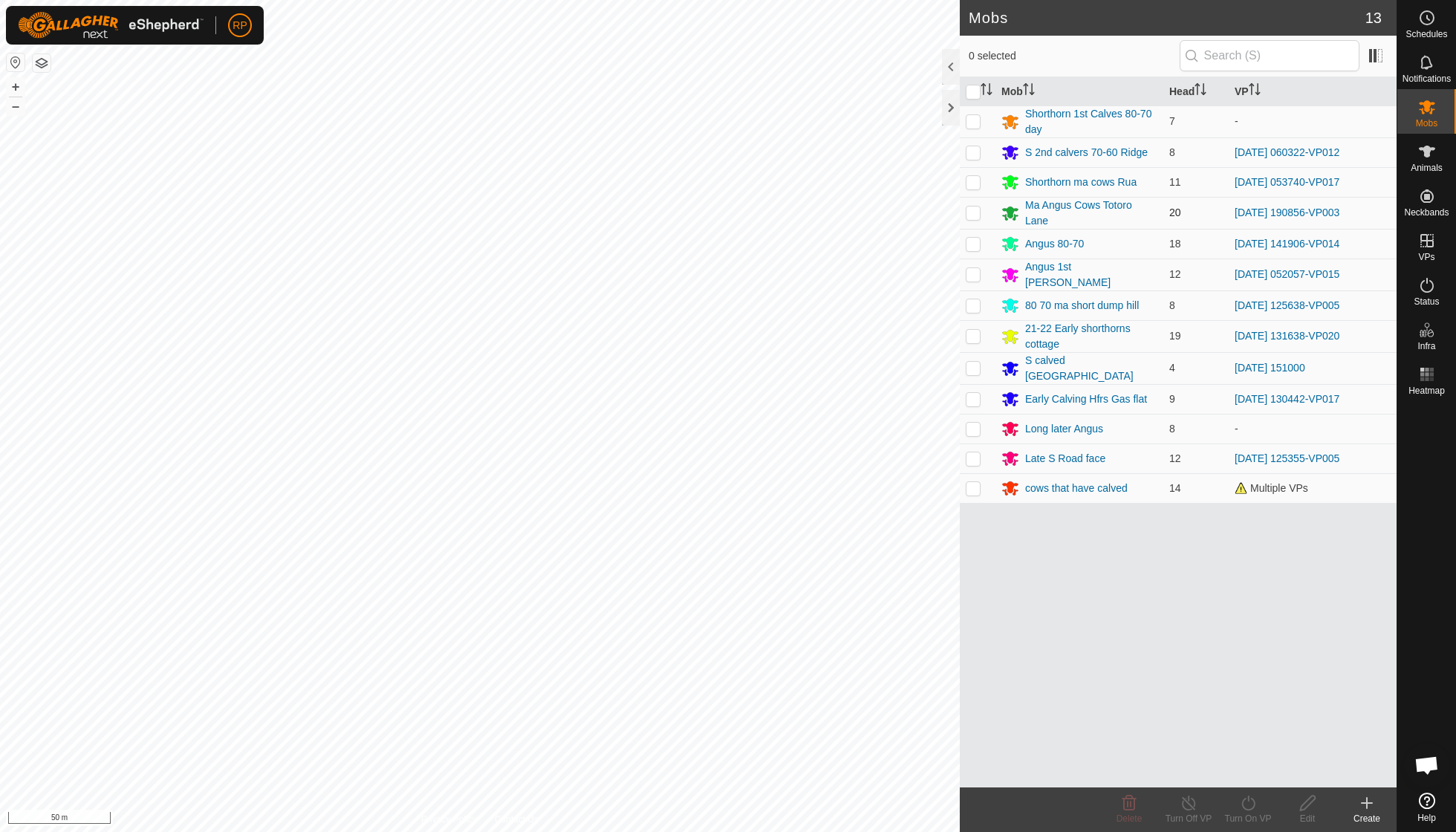
click at [974, 212] on p-checkbox at bounding box center [972, 212] width 15 height 12
checkbox input "true"
click at [1241, 809] on icon at bounding box center [1248, 803] width 18 height 18
click at [1240, 773] on link "Now" at bounding box center [1292, 769] width 147 height 30
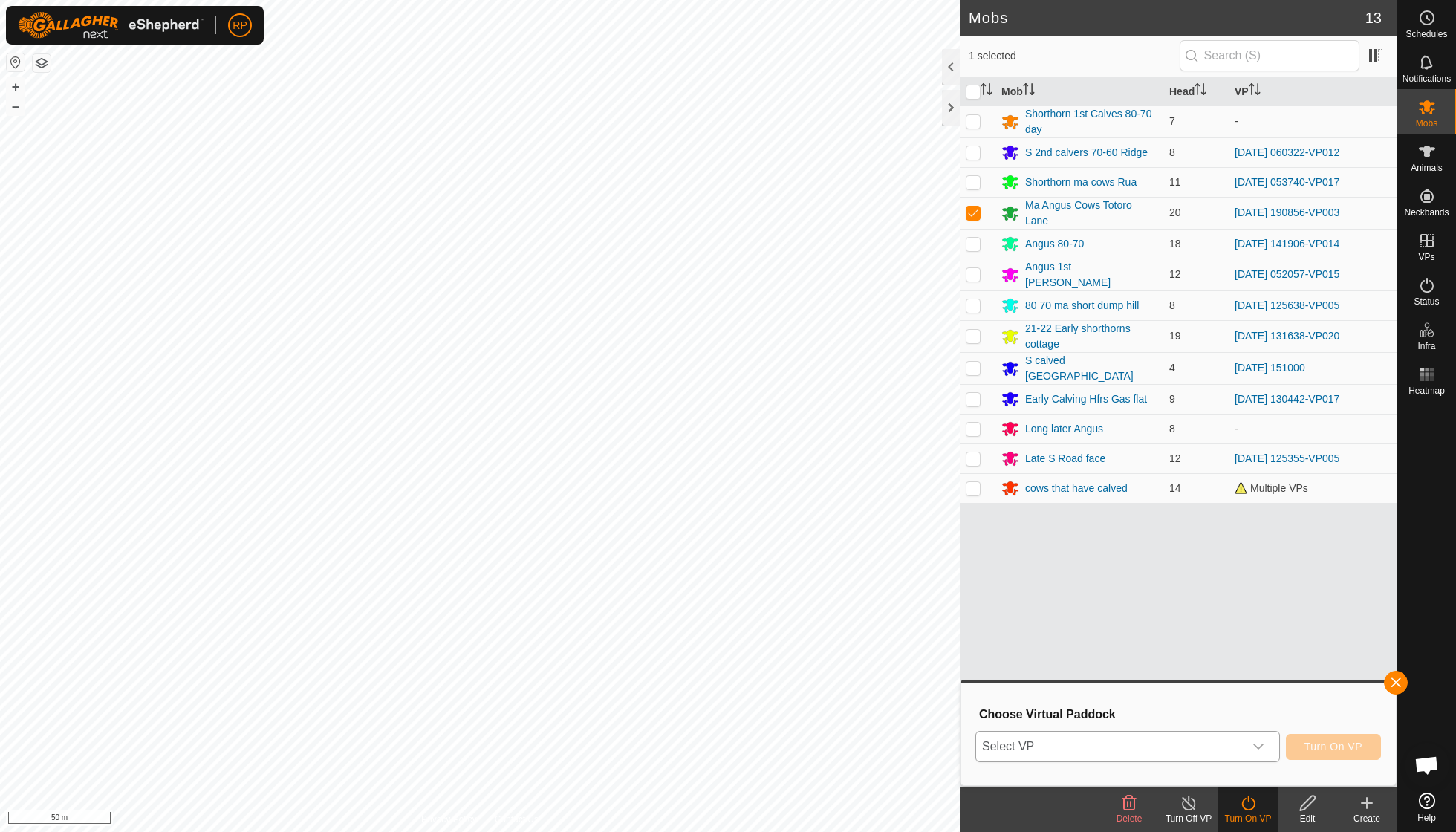
click at [1257, 748] on icon "dropdown trigger" at bounding box center [1258, 746] width 12 height 12
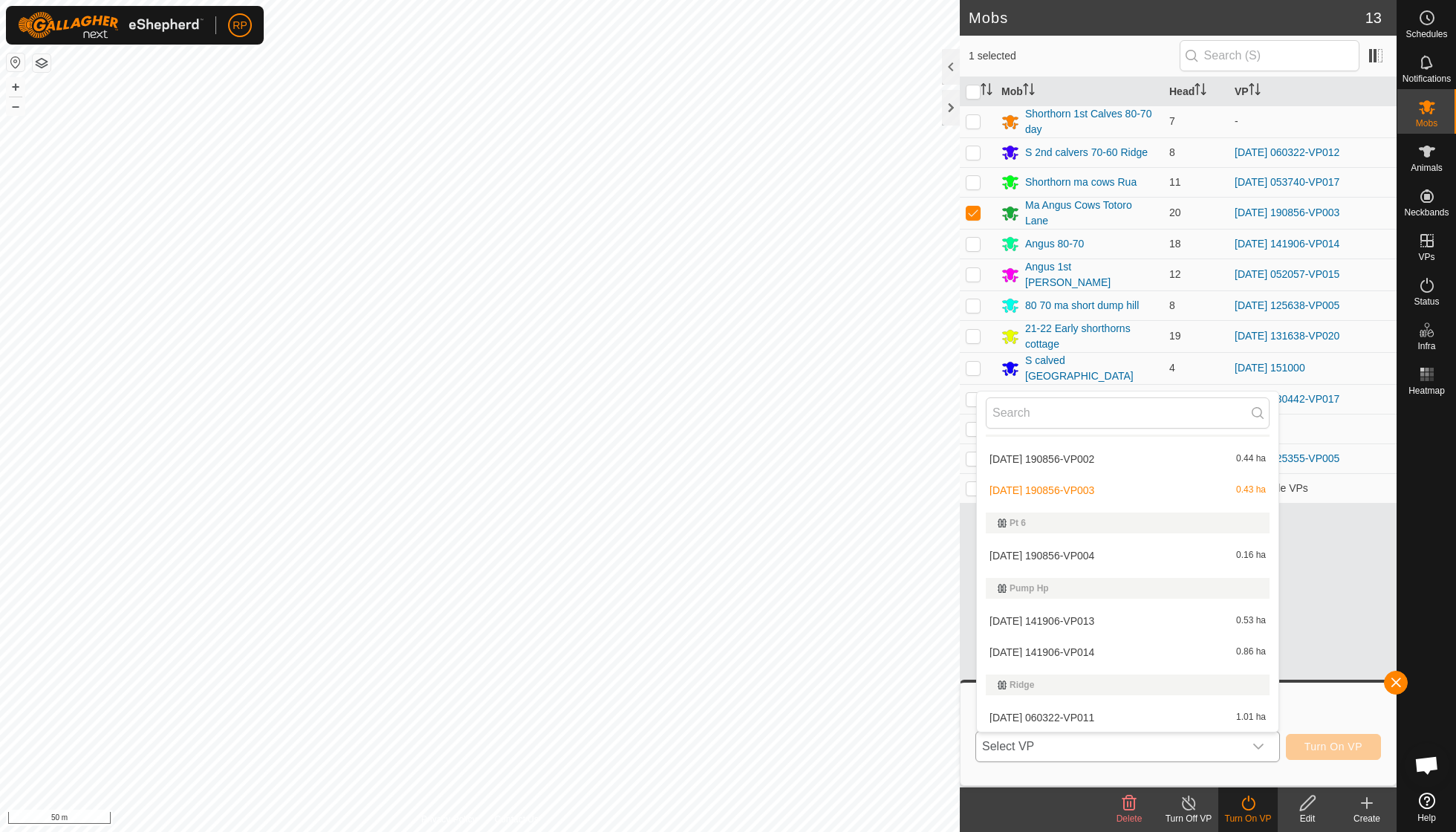
scroll to position [534, 0]
click at [1117, 560] on li "[DATE] 190856-VP004 0.16 ha" at bounding box center [1128, 561] width 302 height 30
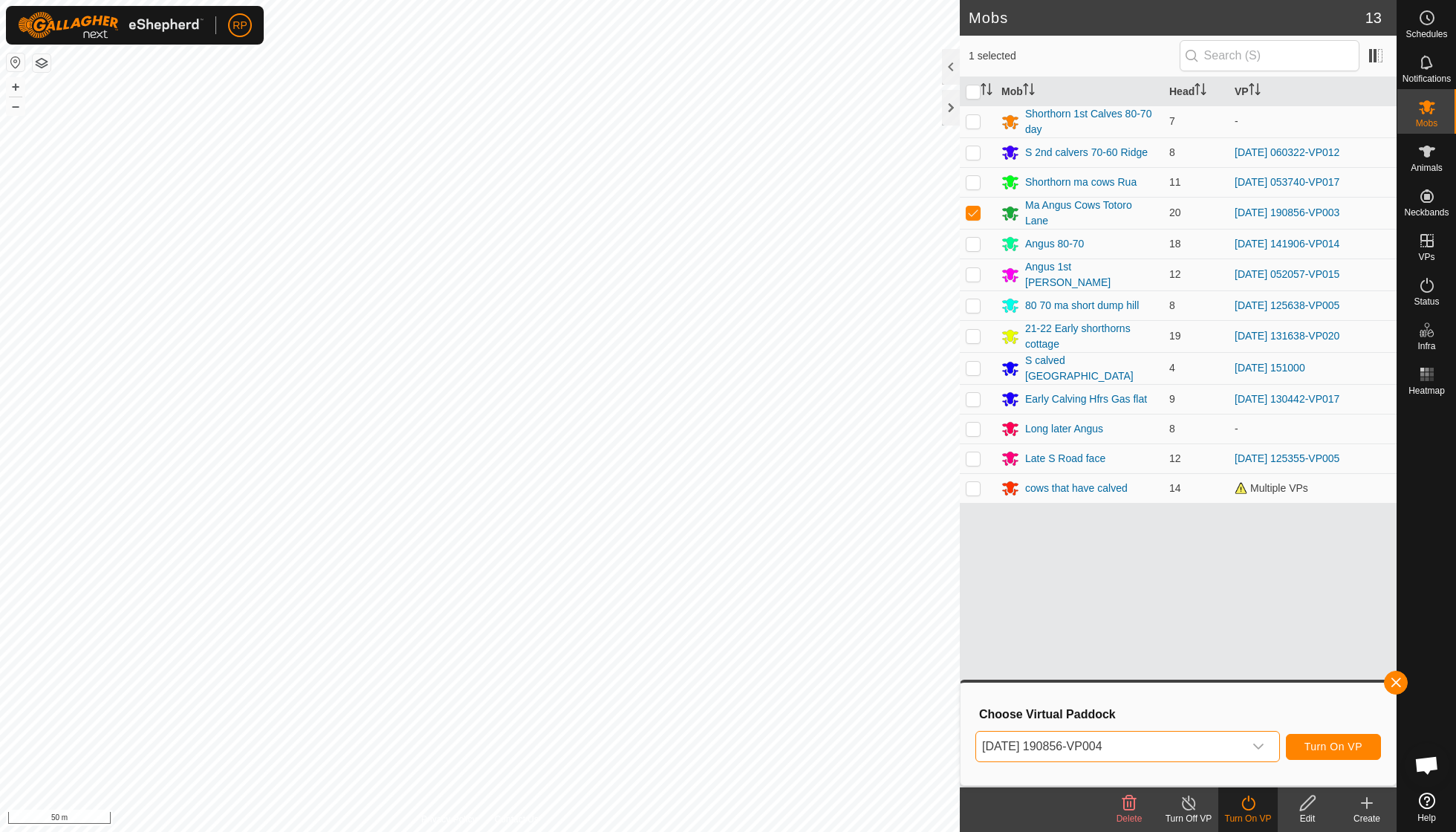
click at [1353, 742] on span "Turn On VP" at bounding box center [1333, 746] width 58 height 12
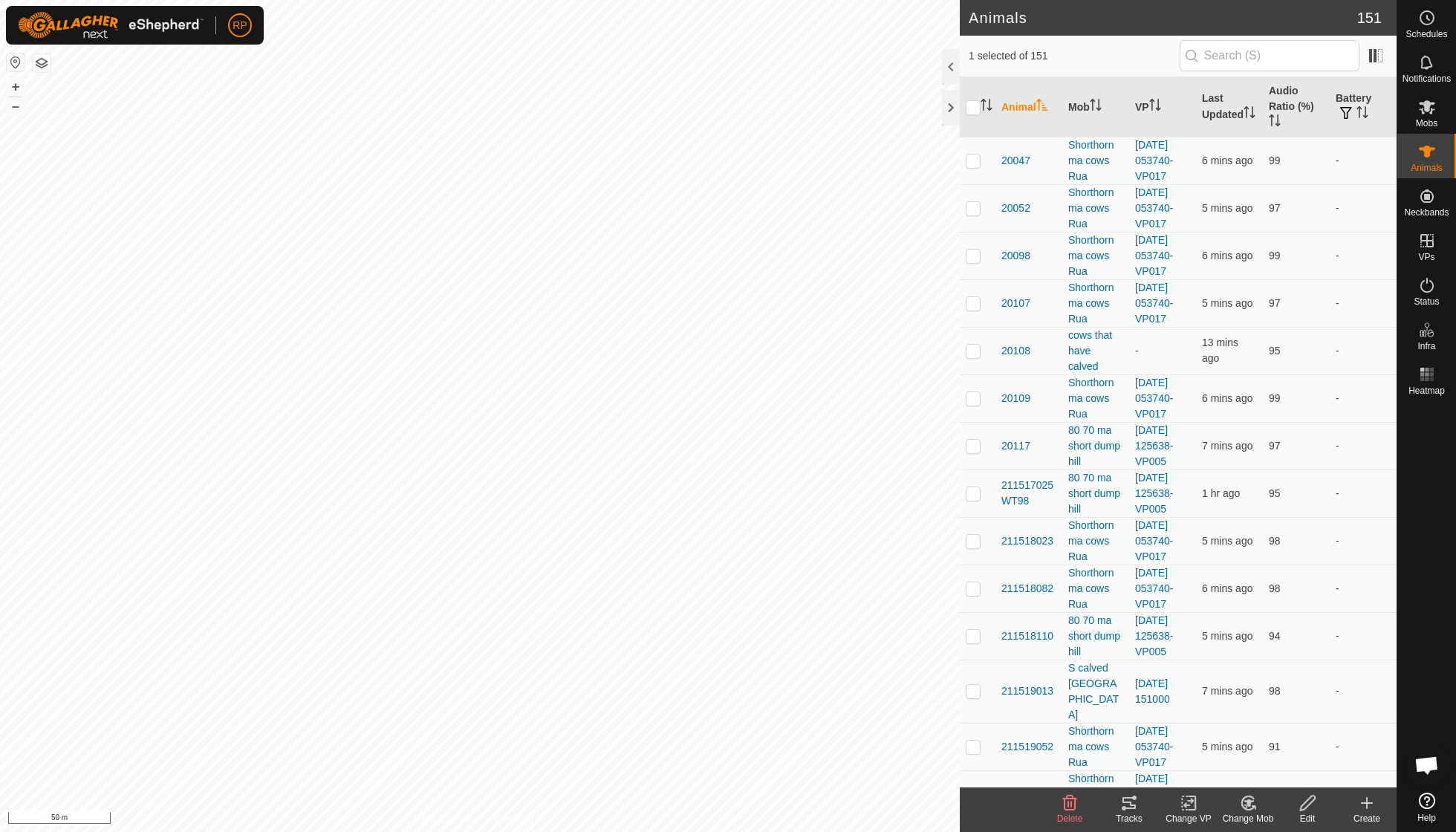
click at [1247, 811] on icon at bounding box center [1248, 803] width 18 height 18
click at [1275, 738] on link "Choose Mob..." at bounding box center [1292, 738] width 147 height 30
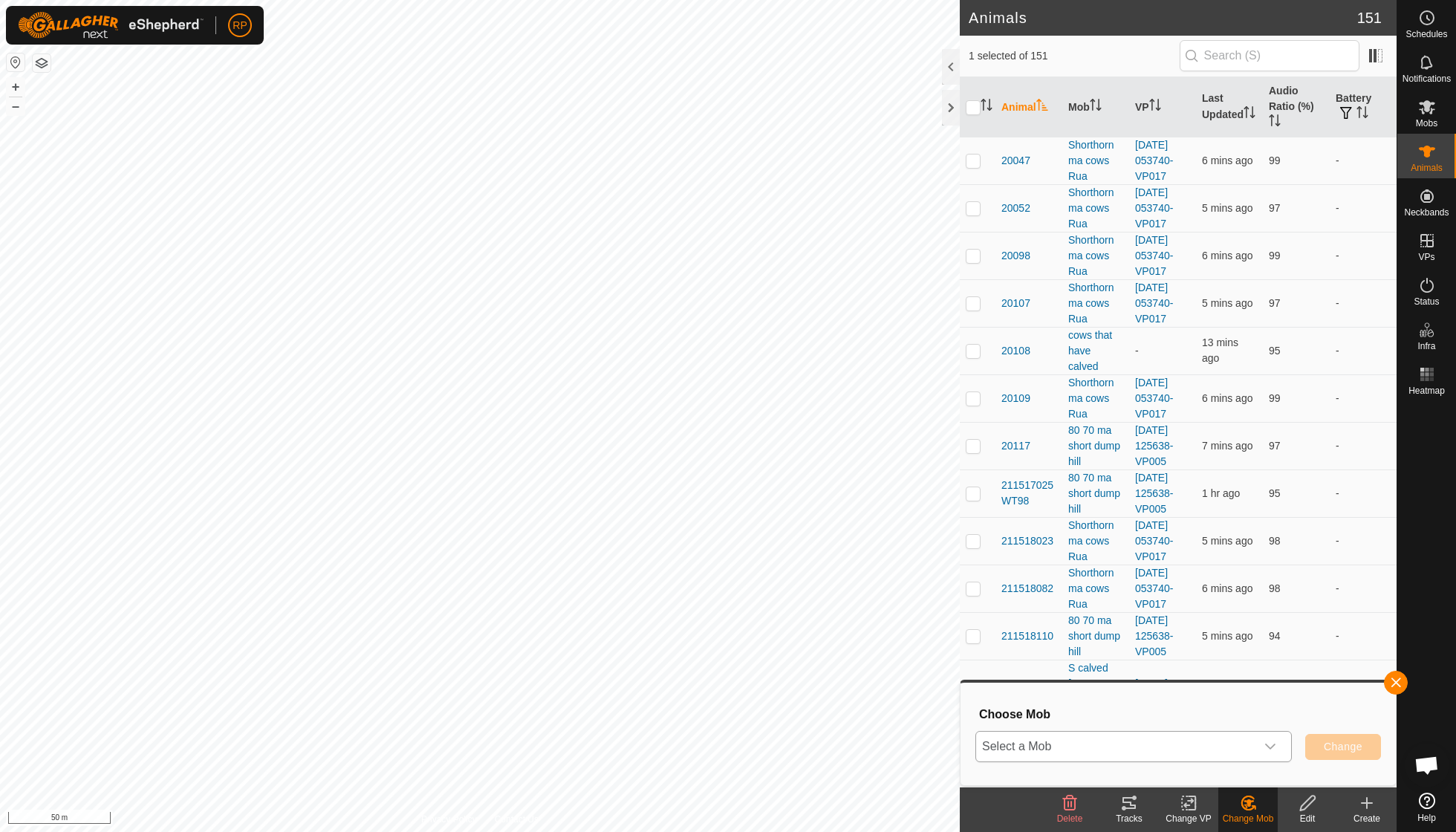
click at [1275, 744] on icon "dropdown trigger" at bounding box center [1270, 746] width 12 height 12
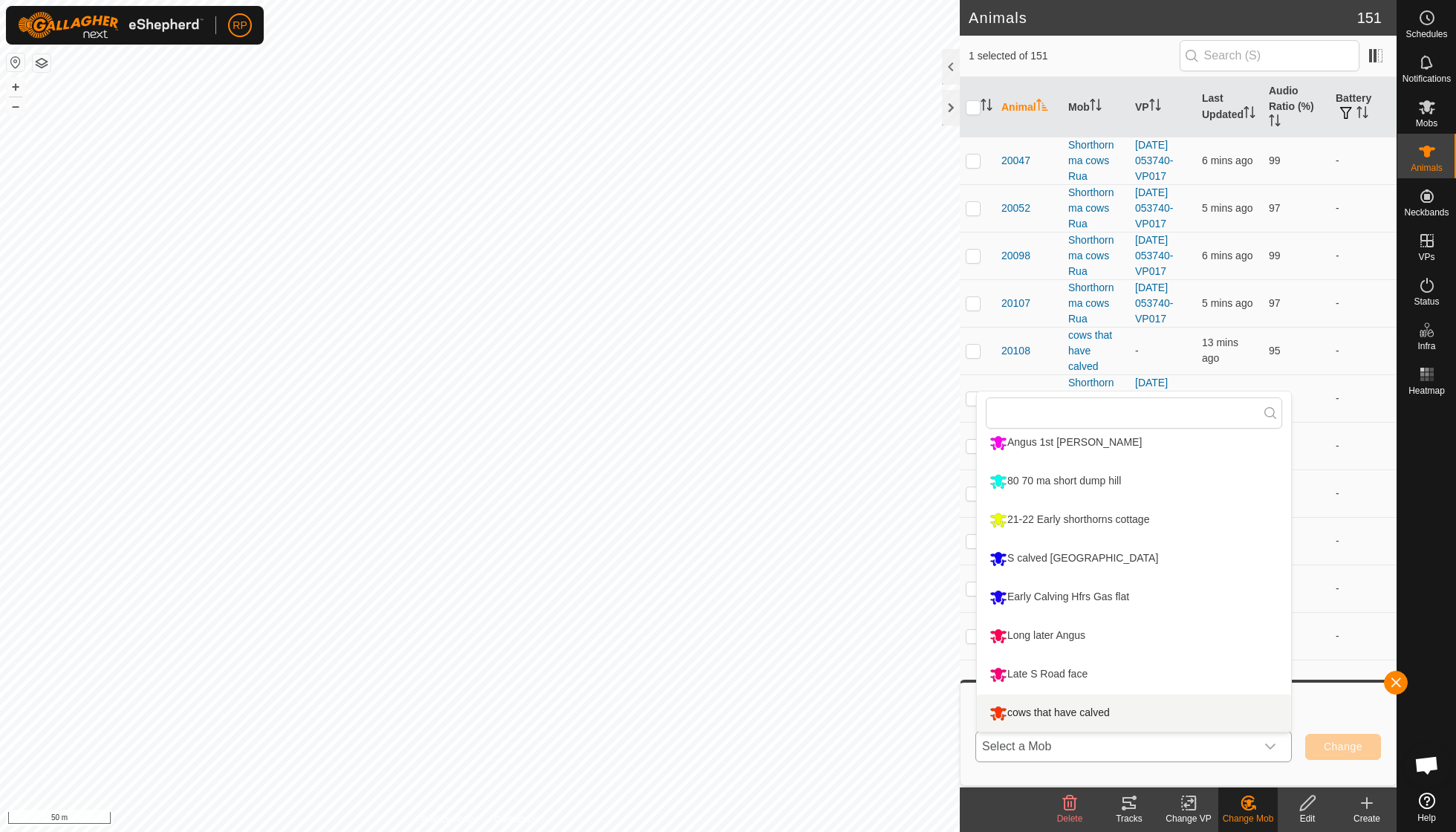
scroll to position [203, 0]
click at [1097, 713] on li "cows that have calved" at bounding box center [1134, 713] width 314 height 37
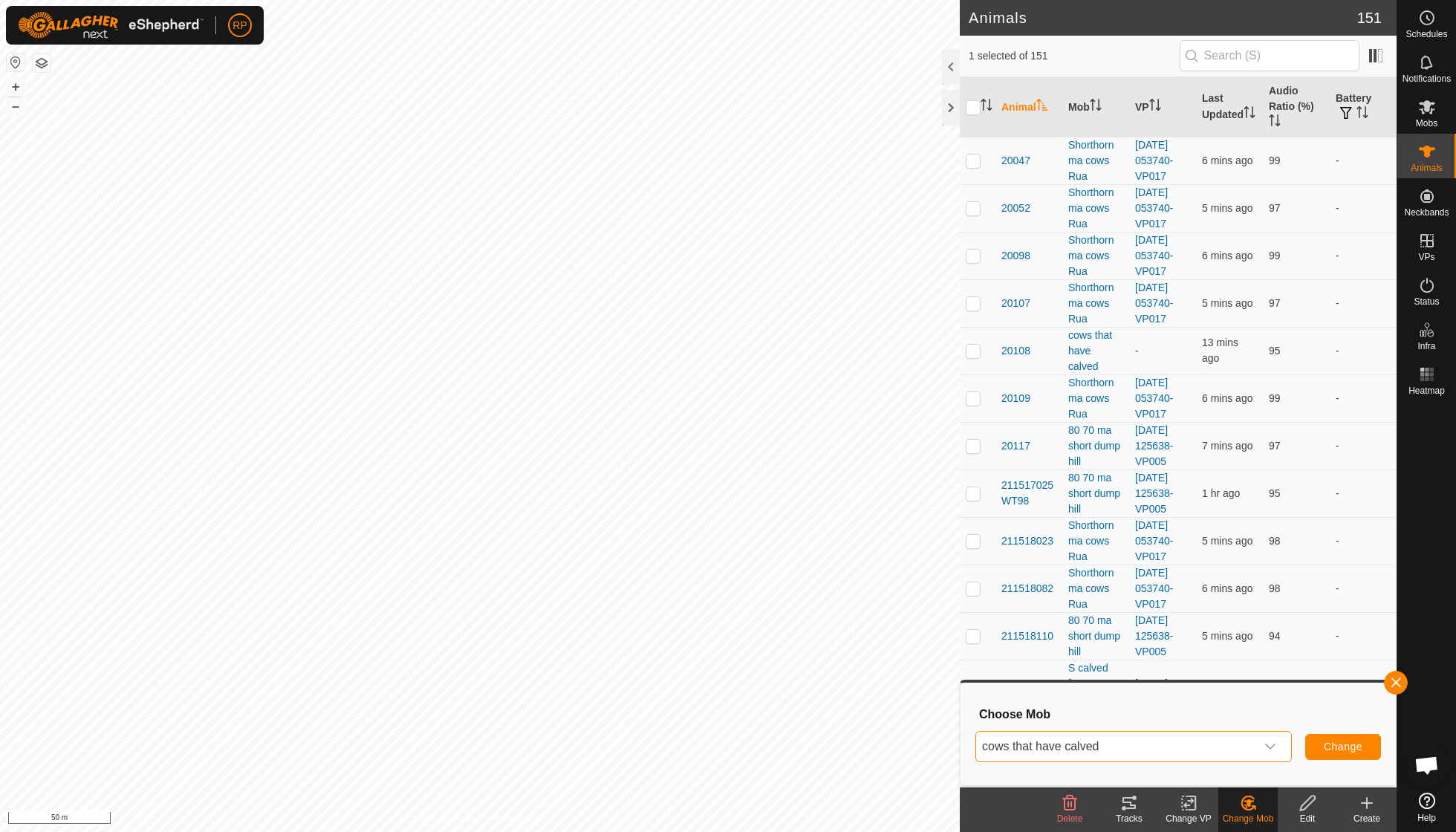
click at [1331, 744] on span "Change" at bounding box center [1343, 746] width 39 height 12
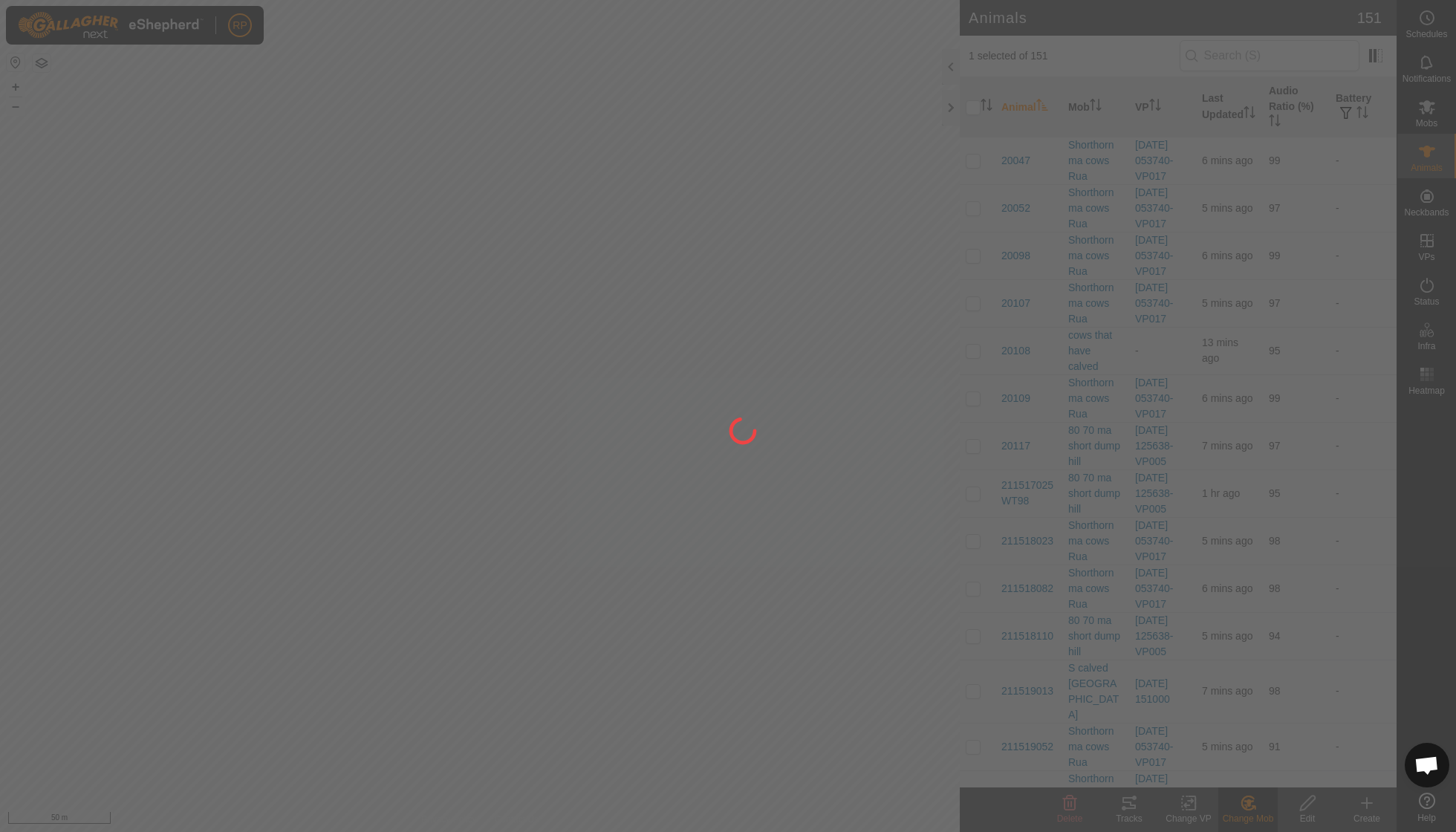
checkbox input "false"
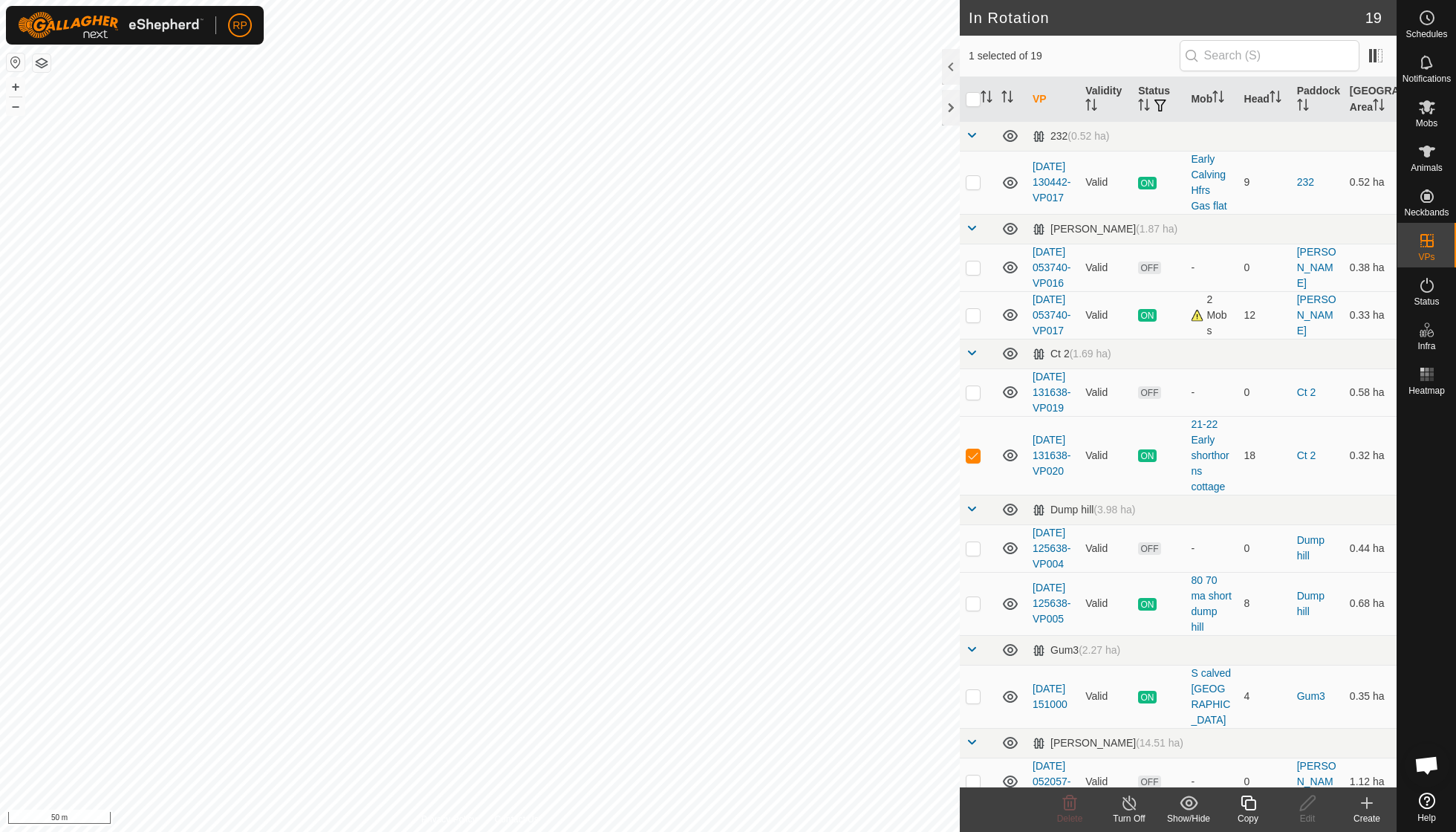
click at [1245, 801] on icon at bounding box center [1248, 802] width 15 height 15
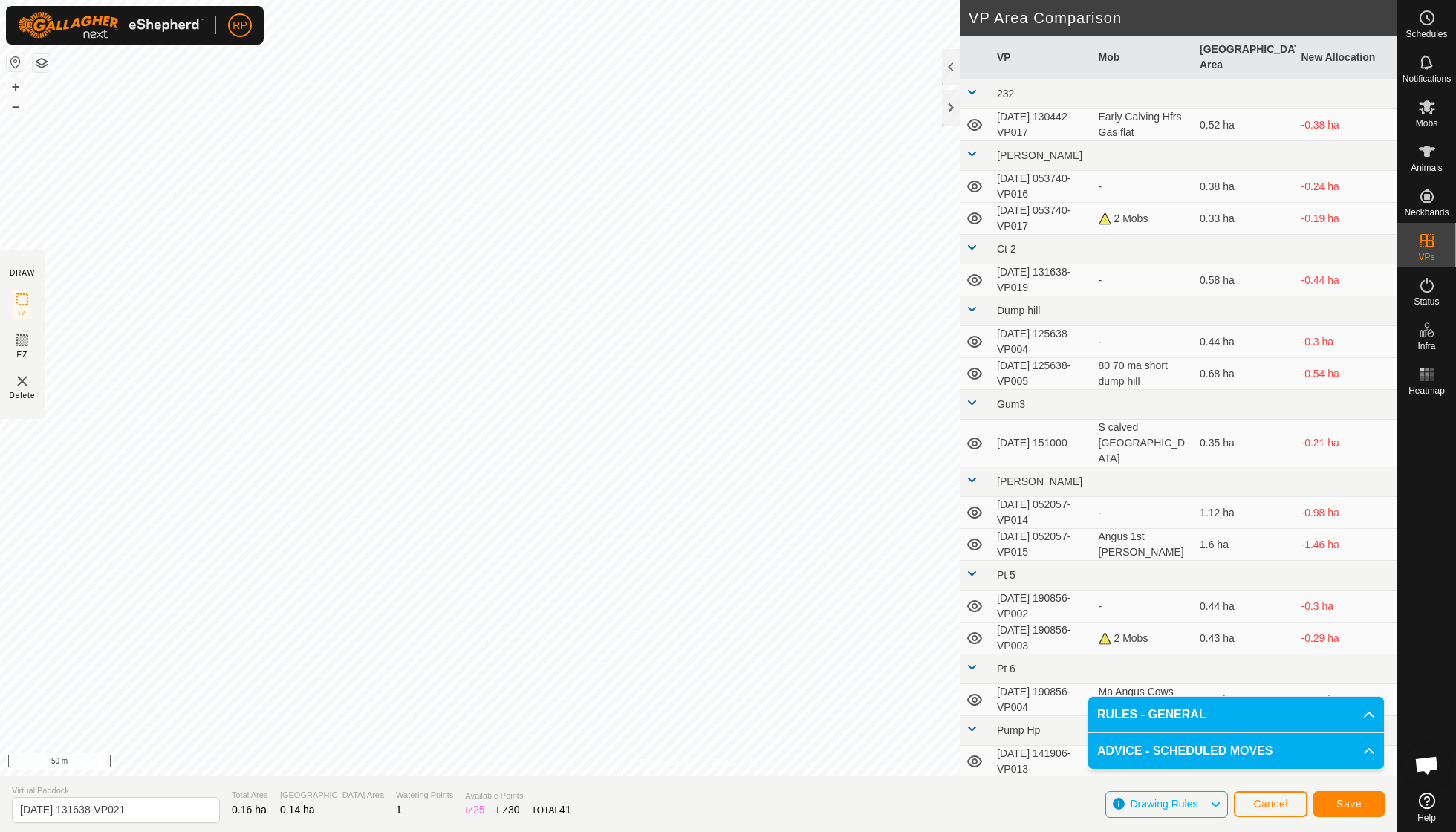
click at [1350, 805] on span "Save" at bounding box center [1349, 804] width 25 height 12
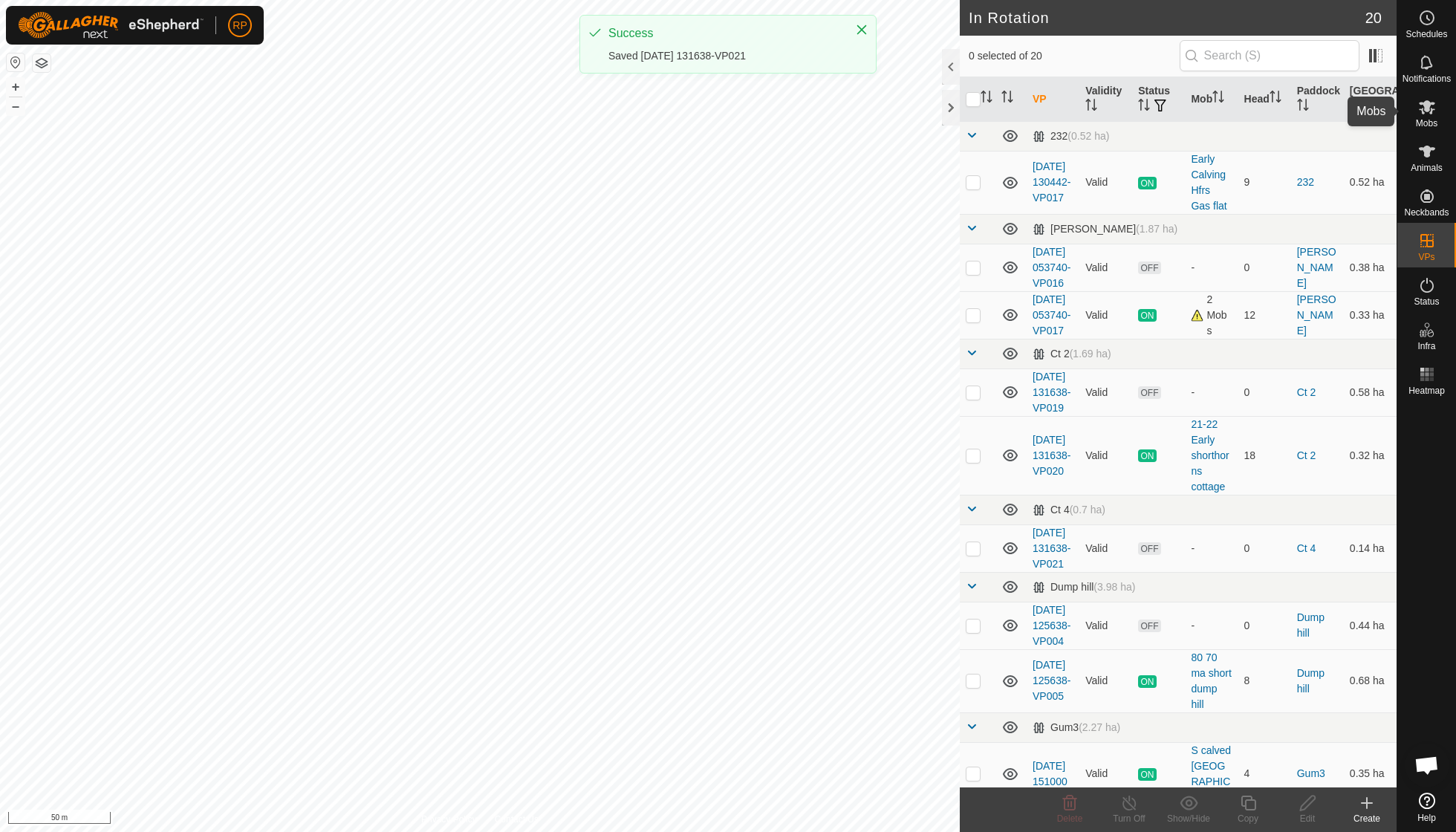
click at [1432, 123] on span "Mobs" at bounding box center [1427, 123] width 21 height 9
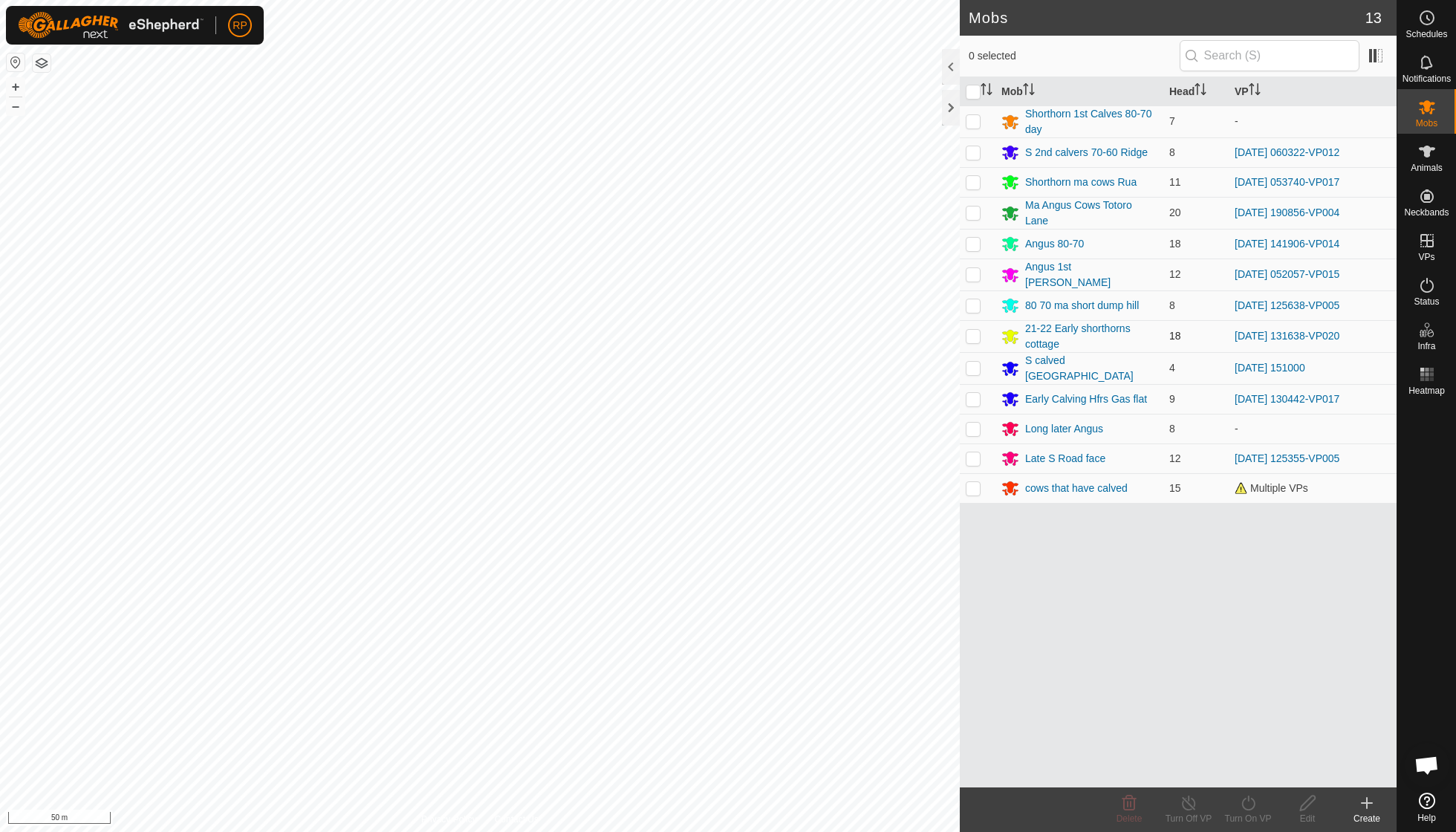
click at [974, 330] on p-checkbox at bounding box center [972, 336] width 15 height 12
checkbox input "true"
click at [1248, 803] on icon at bounding box center [1248, 803] width 18 height 18
click at [1247, 773] on link "Now" at bounding box center [1292, 769] width 147 height 30
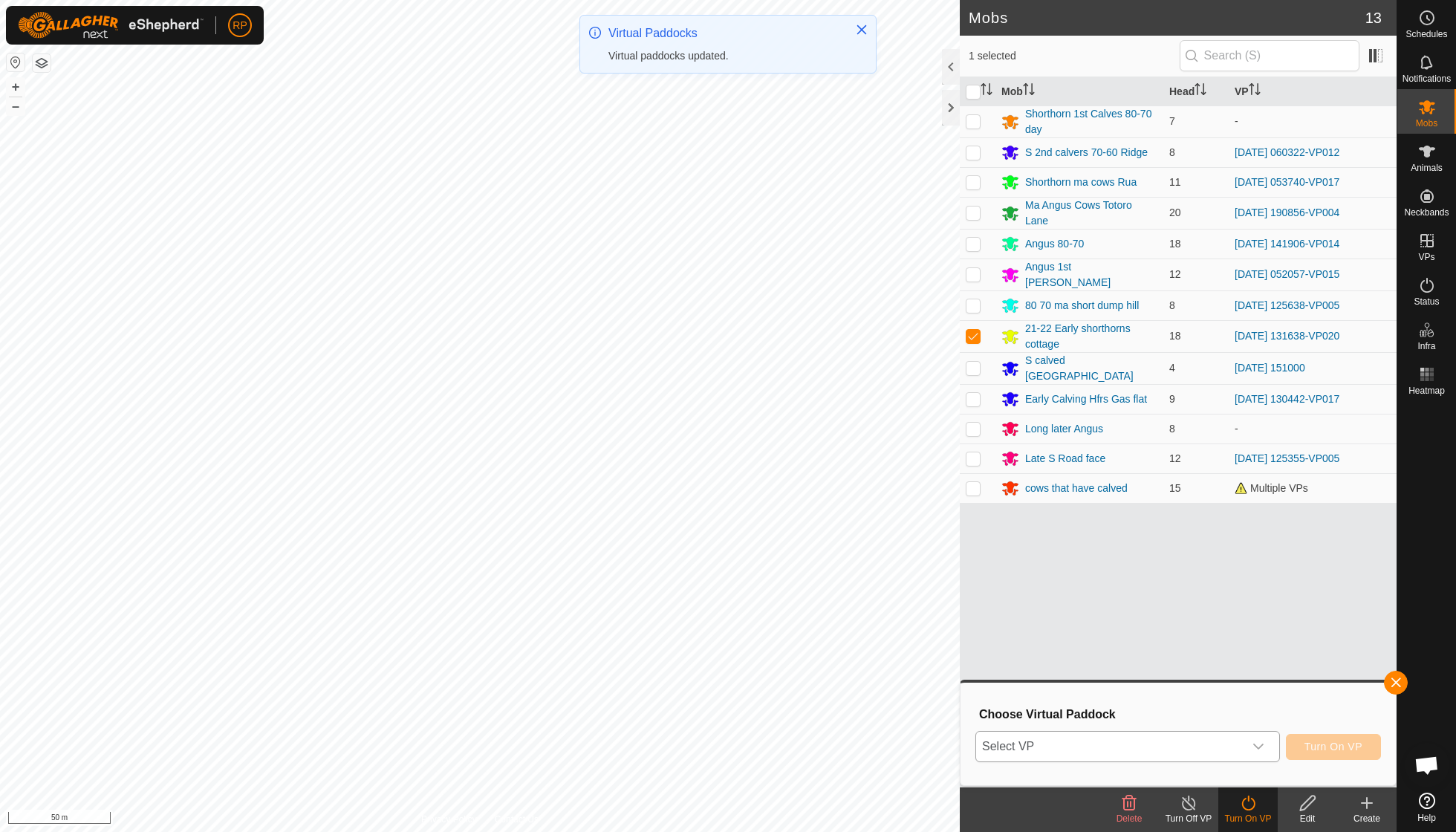
click at [1260, 739] on div "dropdown trigger" at bounding box center [1258, 746] width 30 height 30
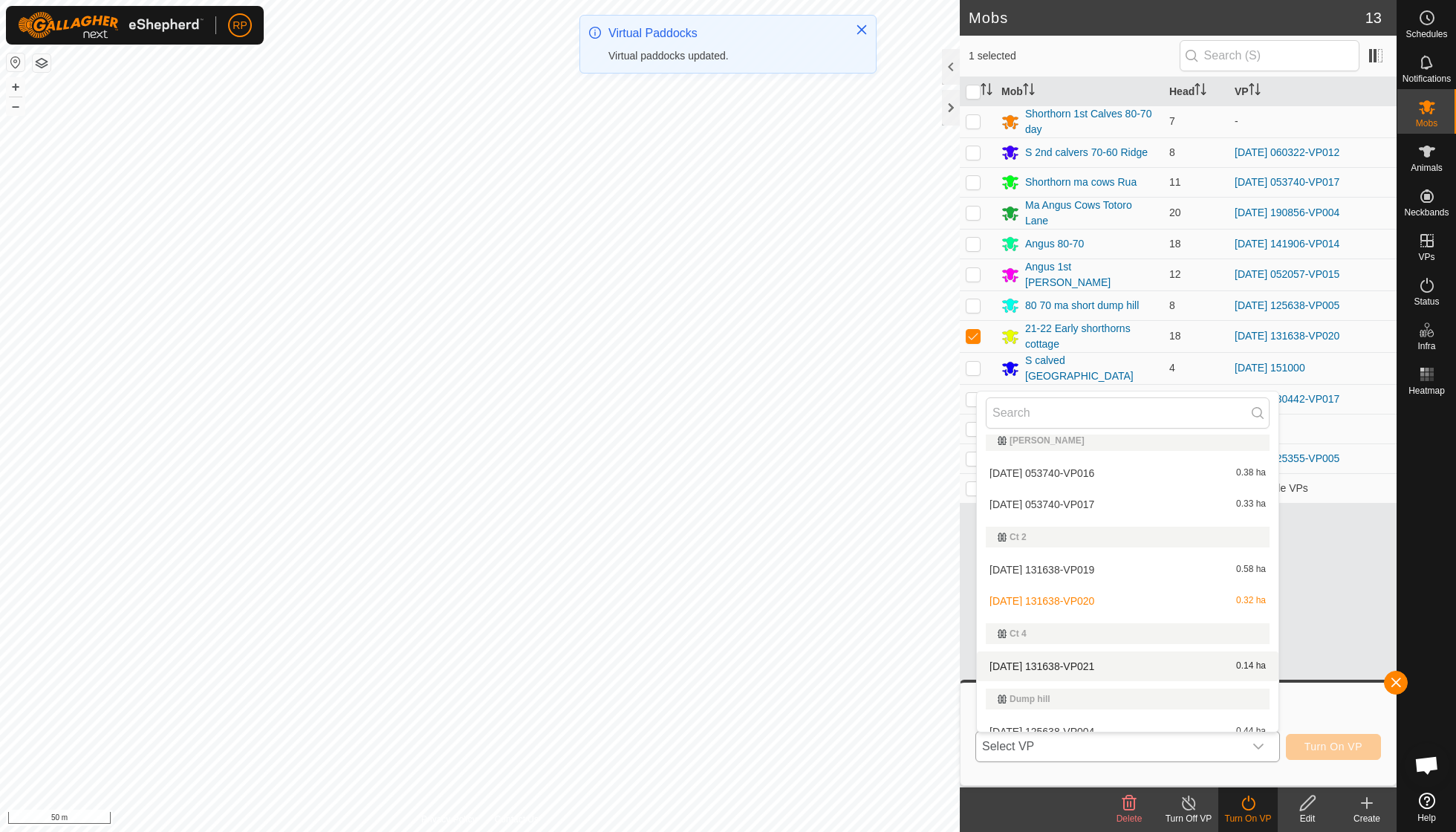
scroll to position [79, 0]
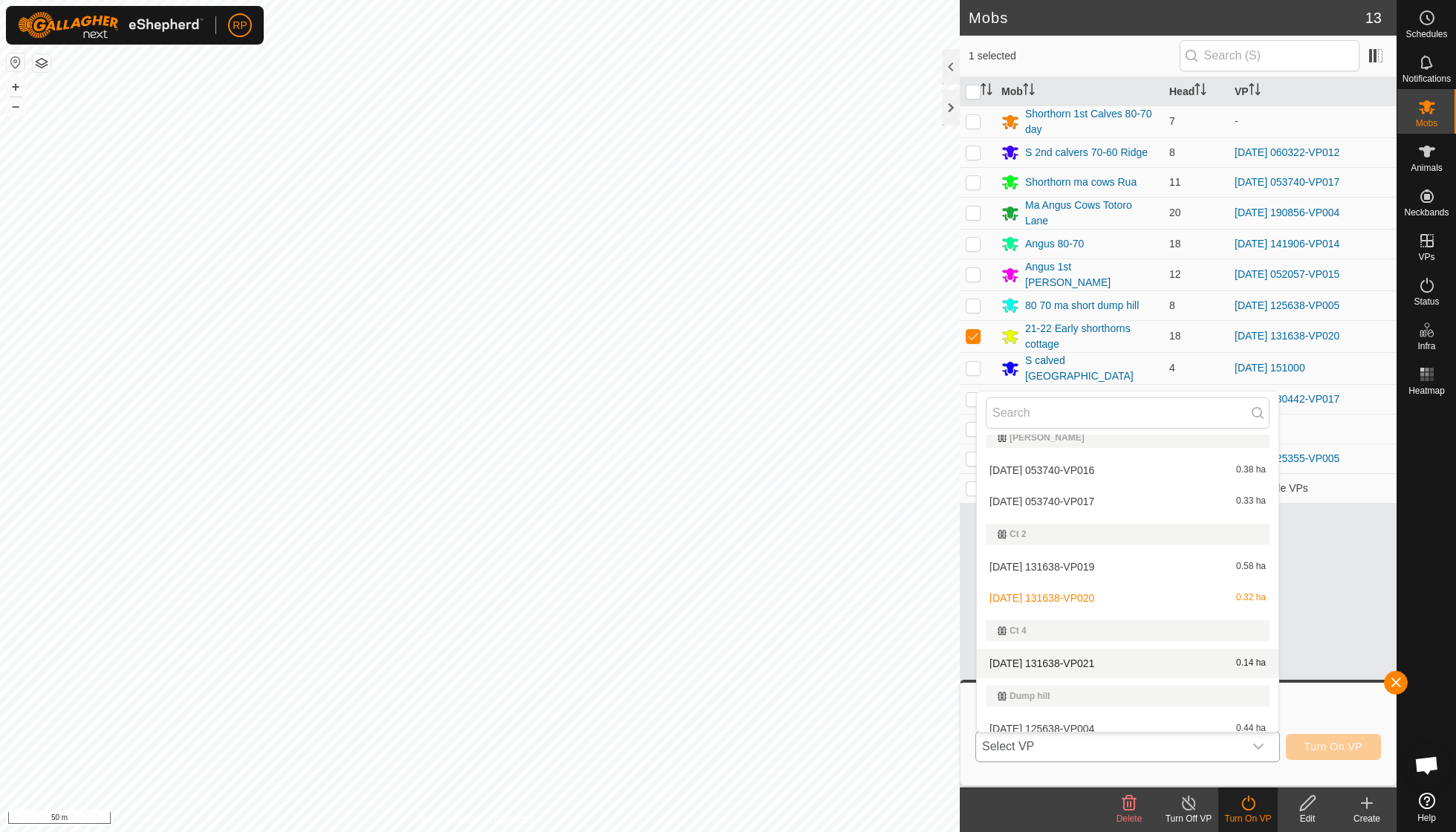
click at [1126, 660] on li "[DATE] 131638-VP021 0.14 ha" at bounding box center [1128, 663] width 302 height 30
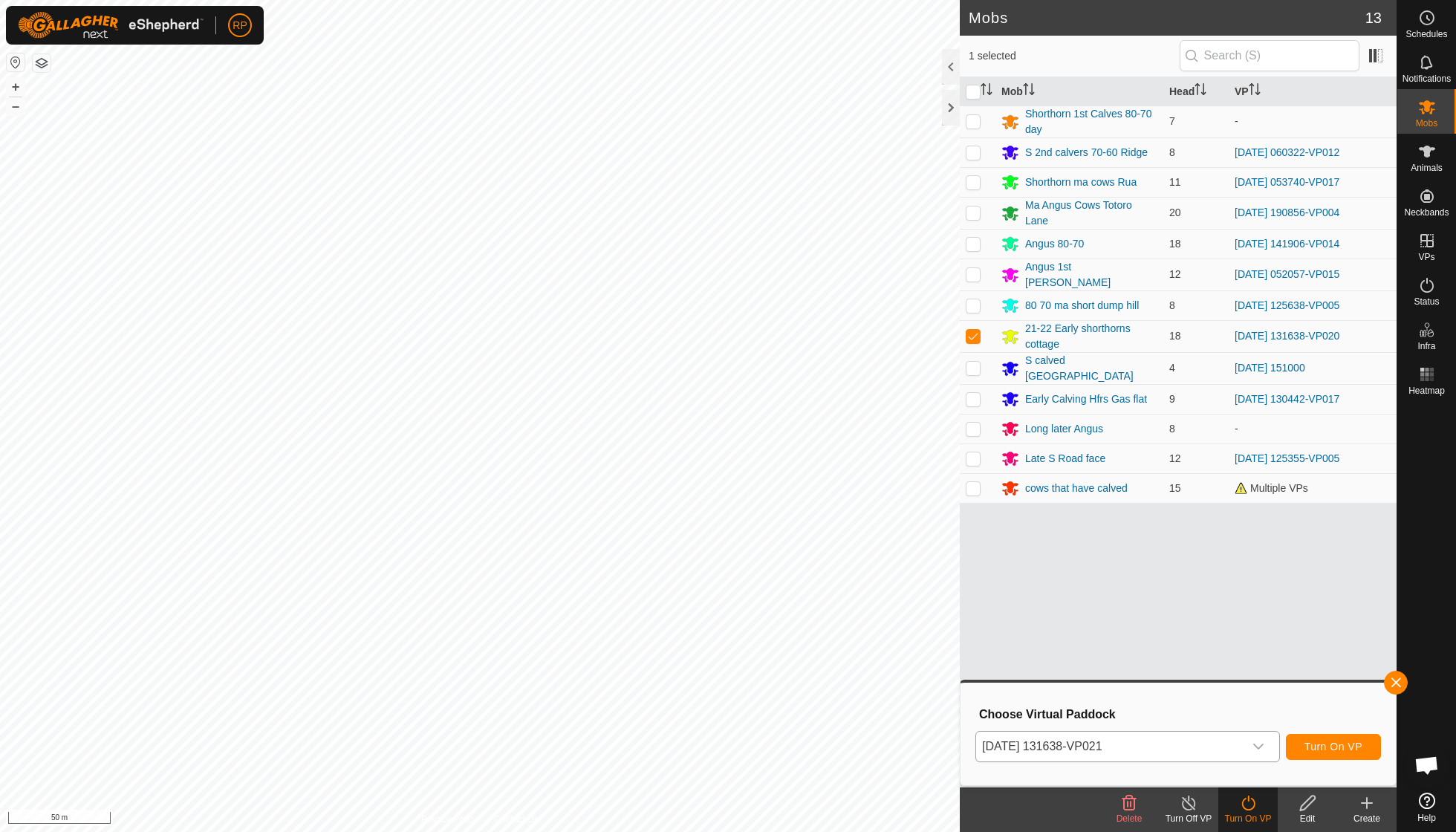
click at [1310, 745] on span "Turn On VP" at bounding box center [1333, 746] width 58 height 12
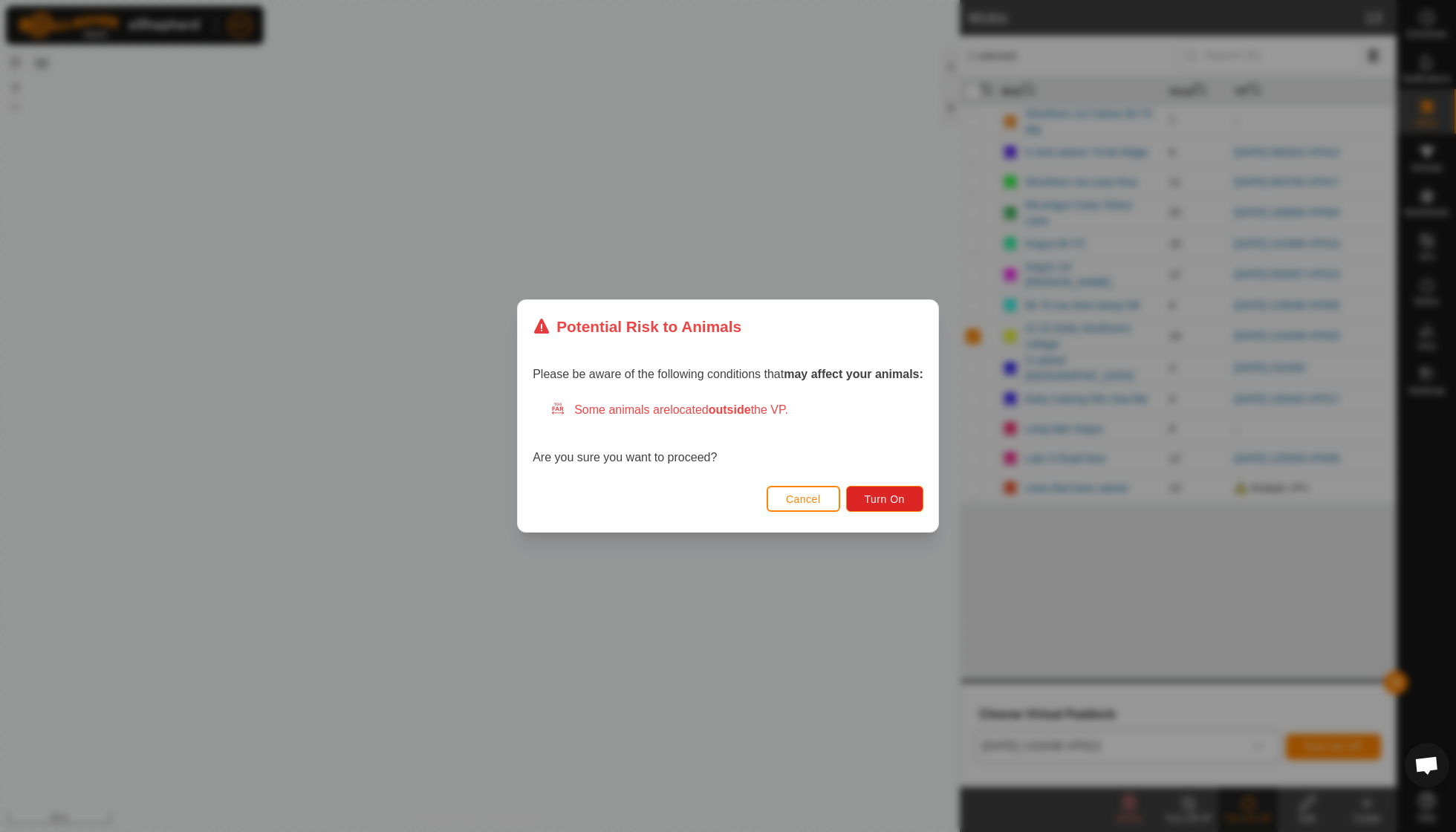
click at [894, 485] on div "Cancel Turn On" at bounding box center [728, 507] width 420 height 51
click at [890, 490] on button "Turn On" at bounding box center [884, 498] width 77 height 26
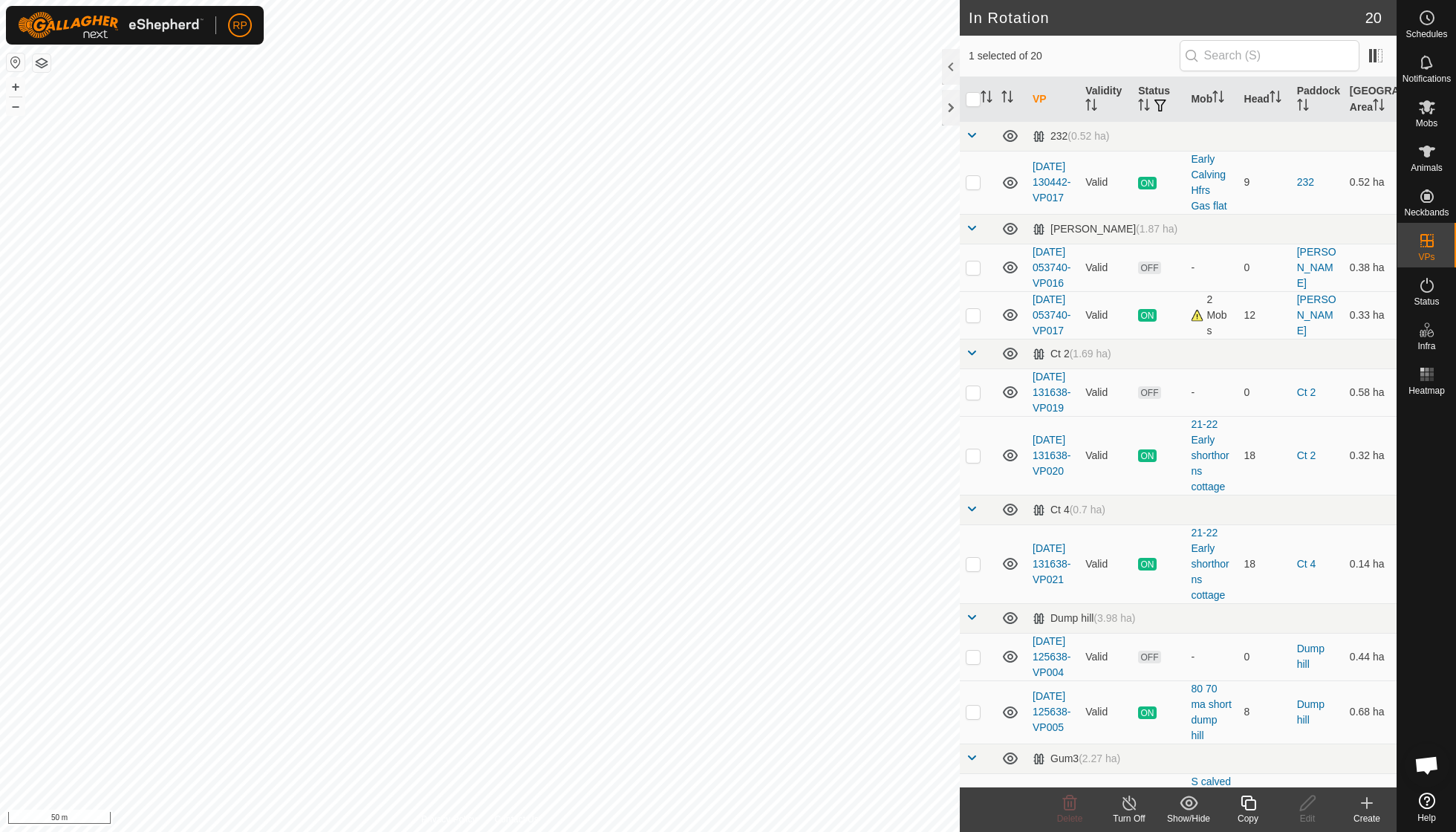
click at [1244, 806] on icon at bounding box center [1248, 802] width 15 height 15
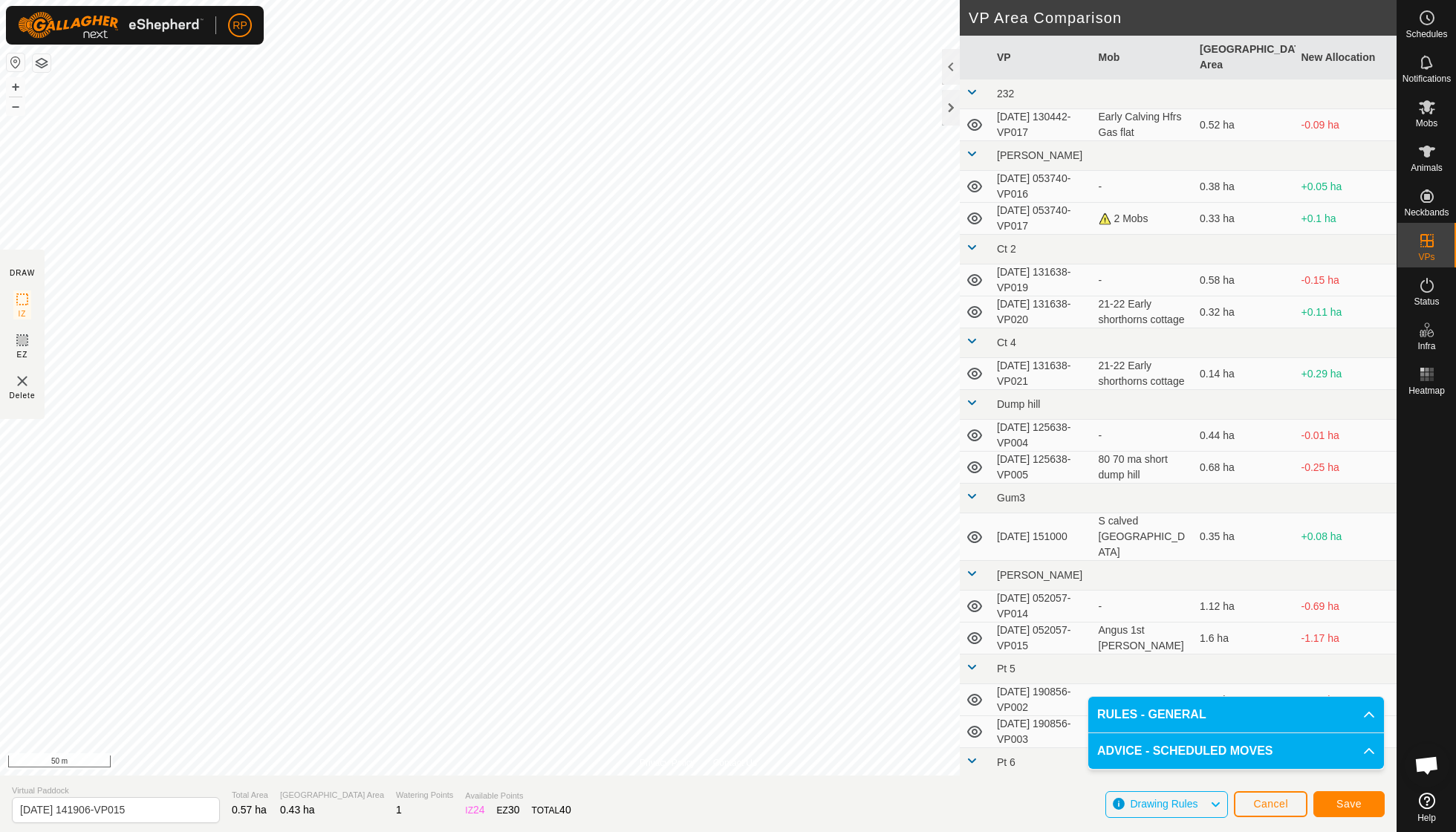
click at [1347, 805] on span "Save" at bounding box center [1349, 804] width 25 height 12
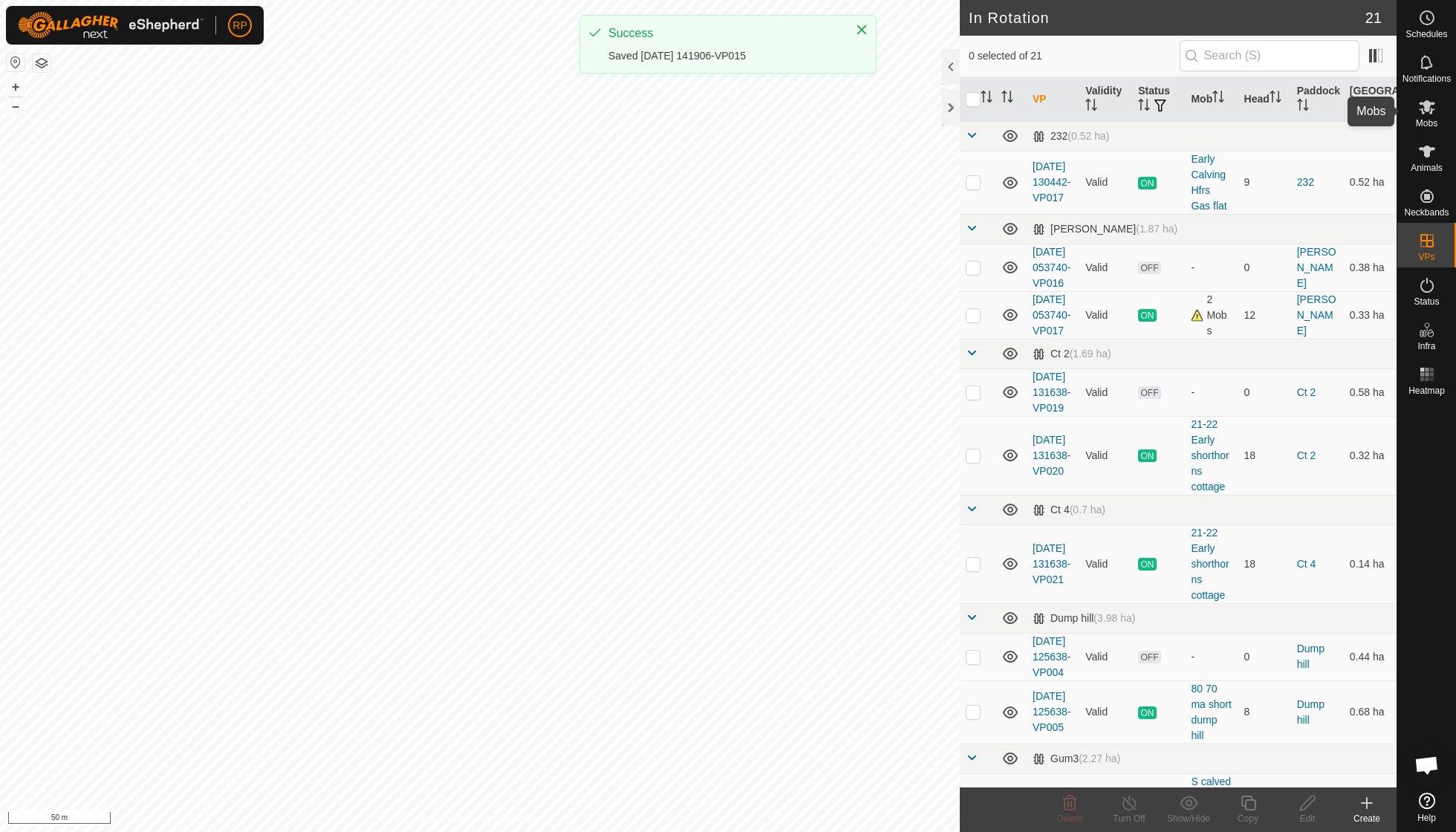
click at [1433, 114] on icon at bounding box center [1427, 107] width 18 height 18
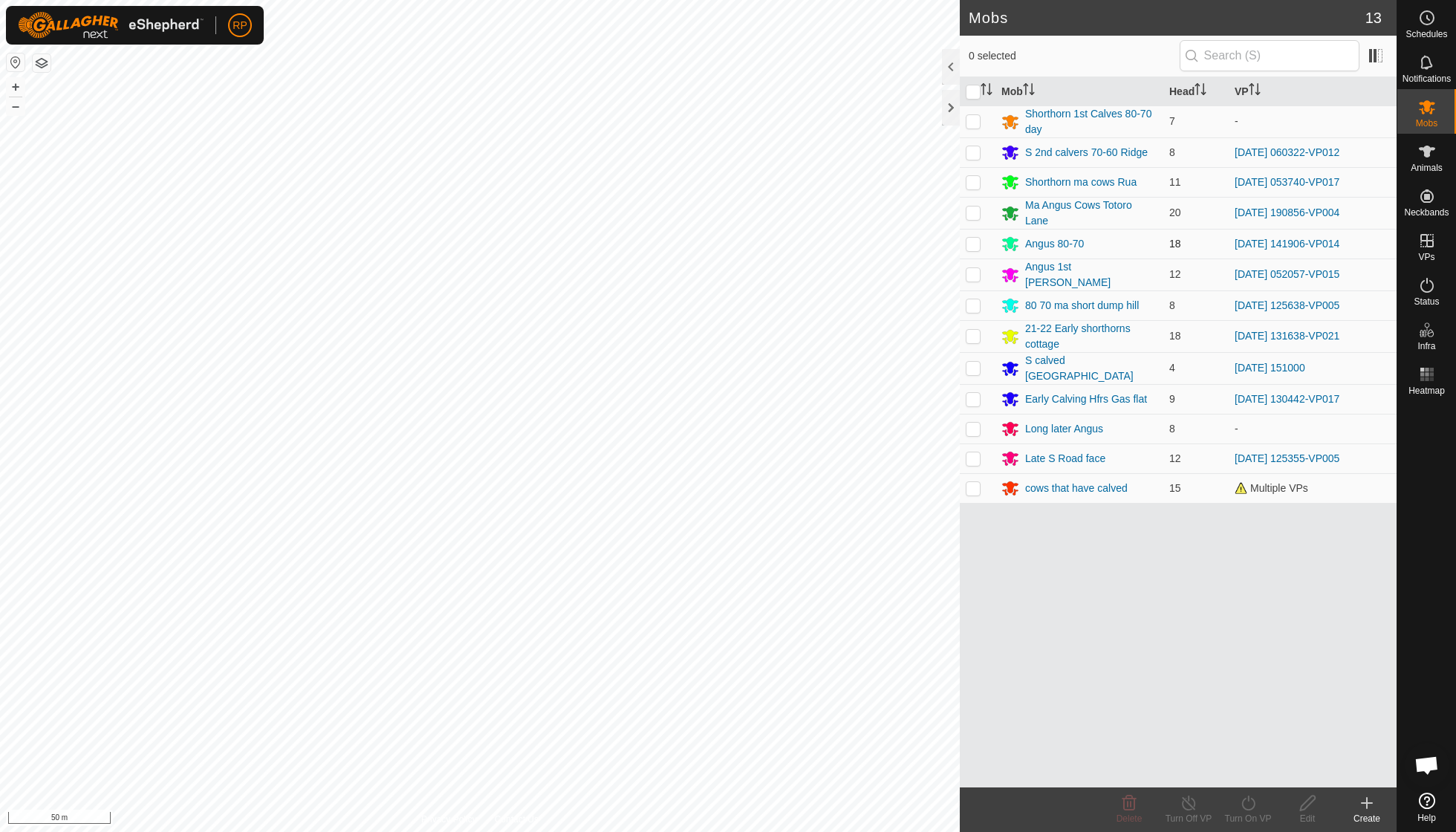
click at [975, 244] on p-checkbox at bounding box center [972, 243] width 15 height 12
checkbox input "true"
click at [1240, 808] on icon at bounding box center [1248, 803] width 18 height 18
click at [1246, 765] on link "Now" at bounding box center [1292, 769] width 147 height 30
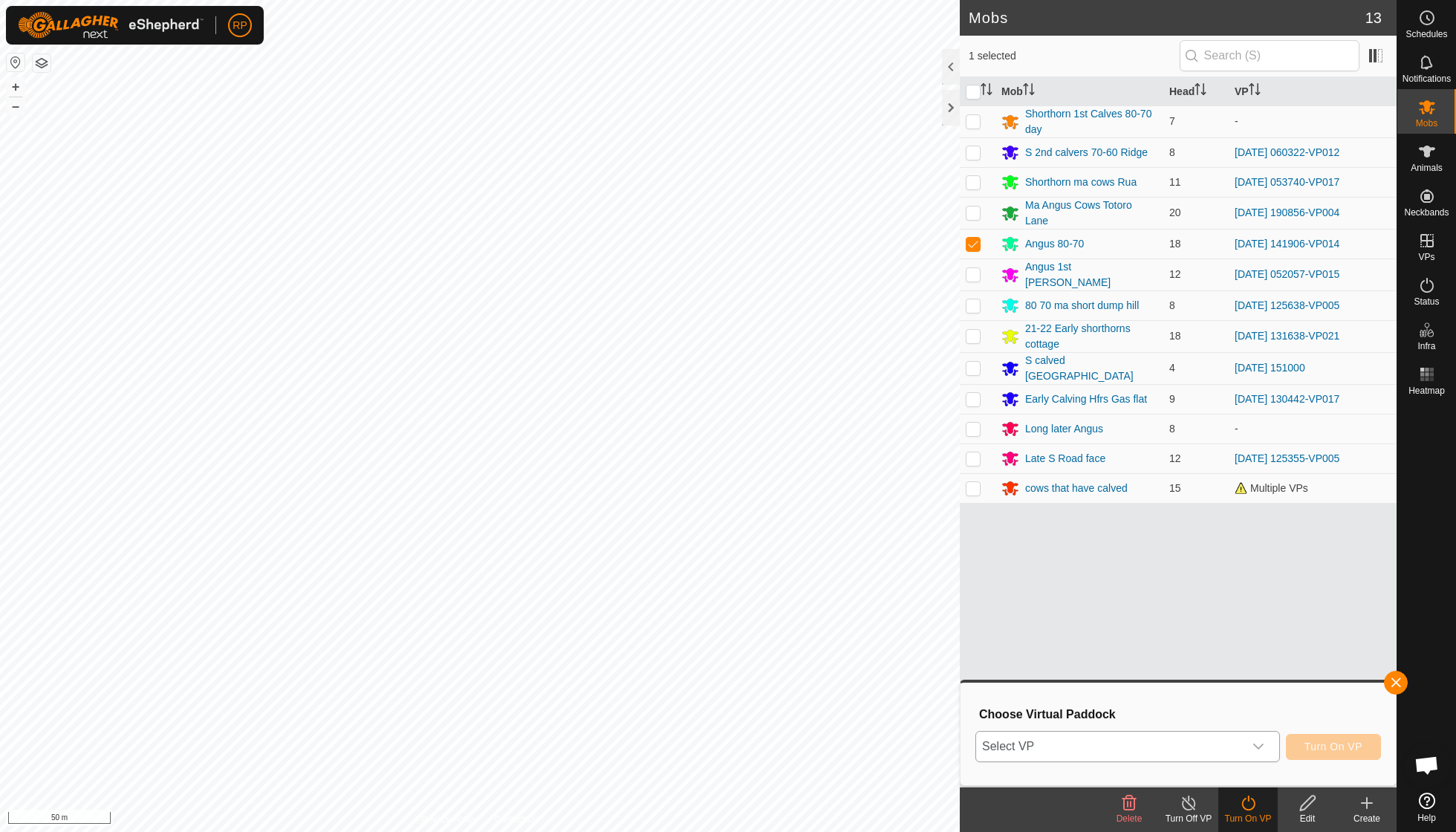
click at [1261, 743] on icon "dropdown trigger" at bounding box center [1257, 746] width 11 height 6
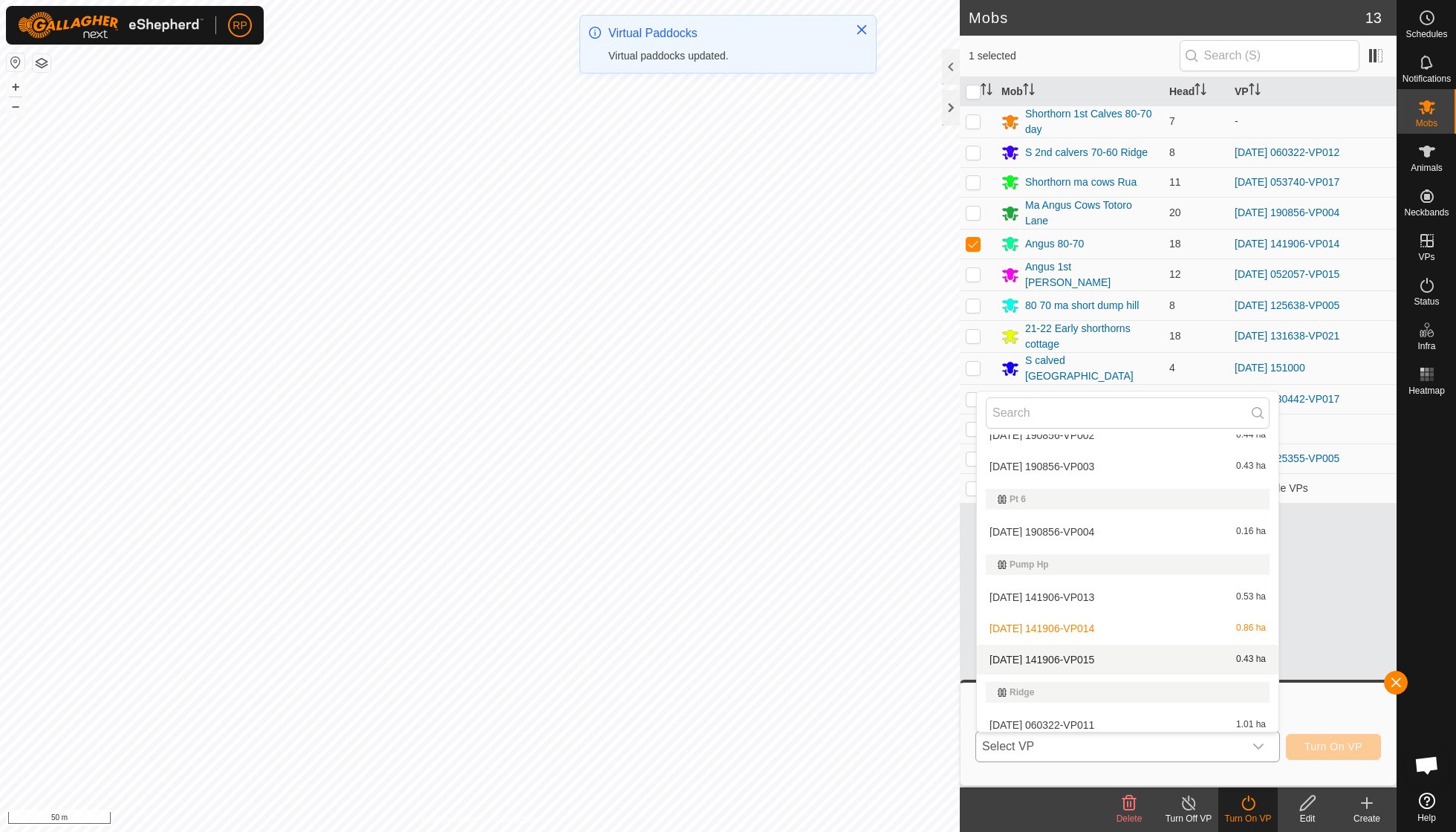
scroll to position [636, 0]
click at [1112, 646] on li "[DATE] 141906-VP015 0.43 ha" at bounding box center [1128, 653] width 302 height 30
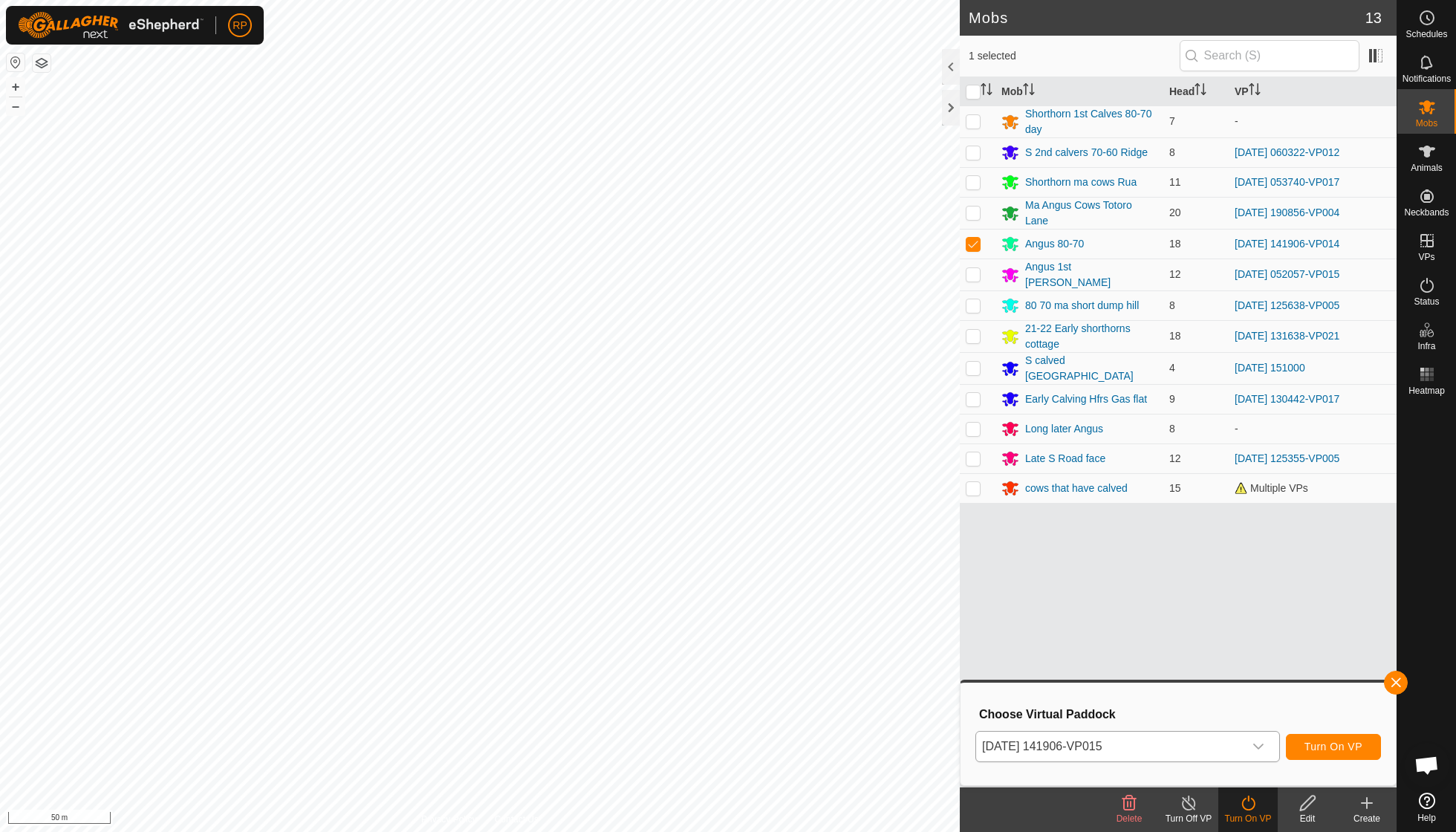
click at [1326, 750] on span "Turn On VP" at bounding box center [1333, 746] width 58 height 12
